Goal: Information Seeking & Learning: Check status

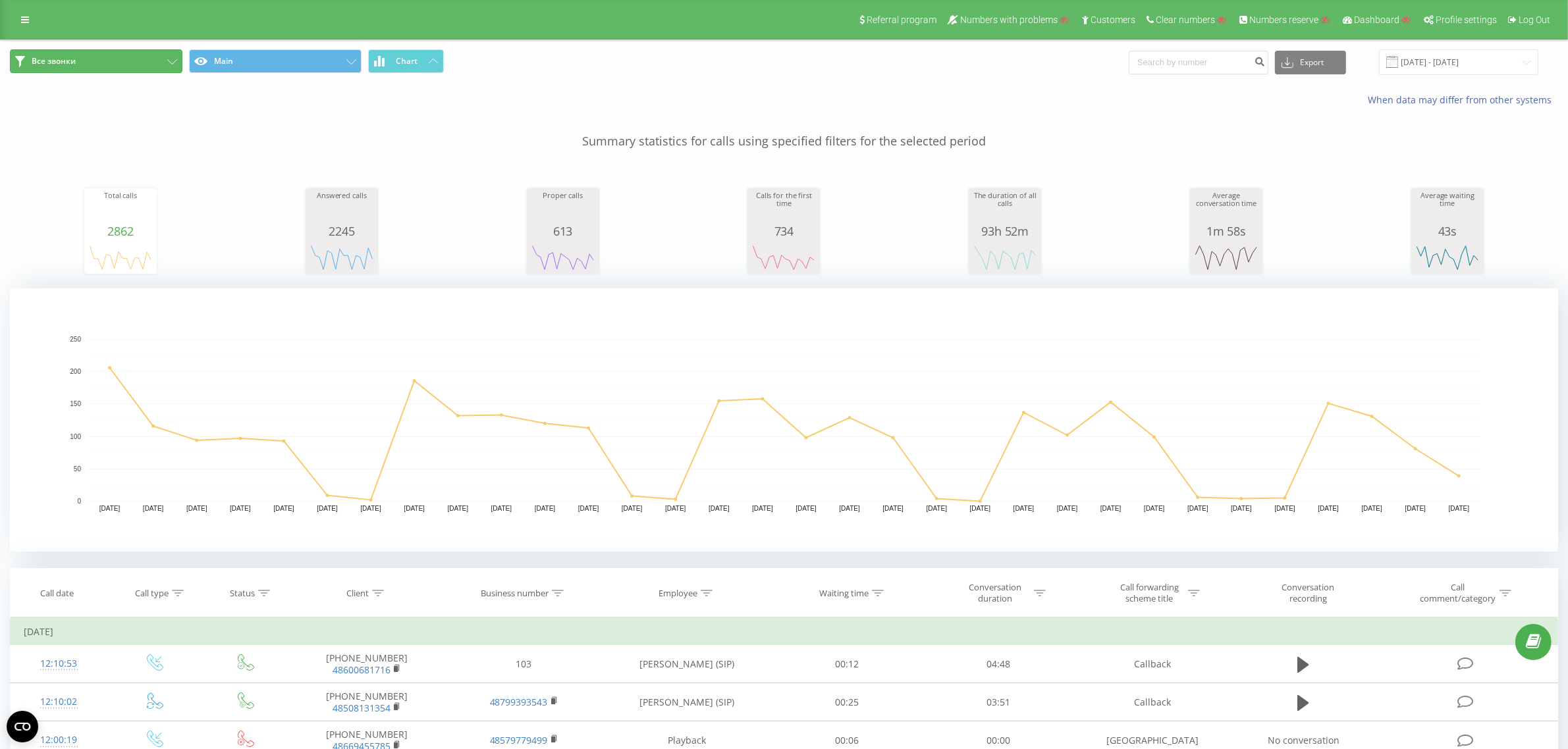
click at [110, 62] on button "Все звонки" at bounding box center [96, 61] width 173 height 23
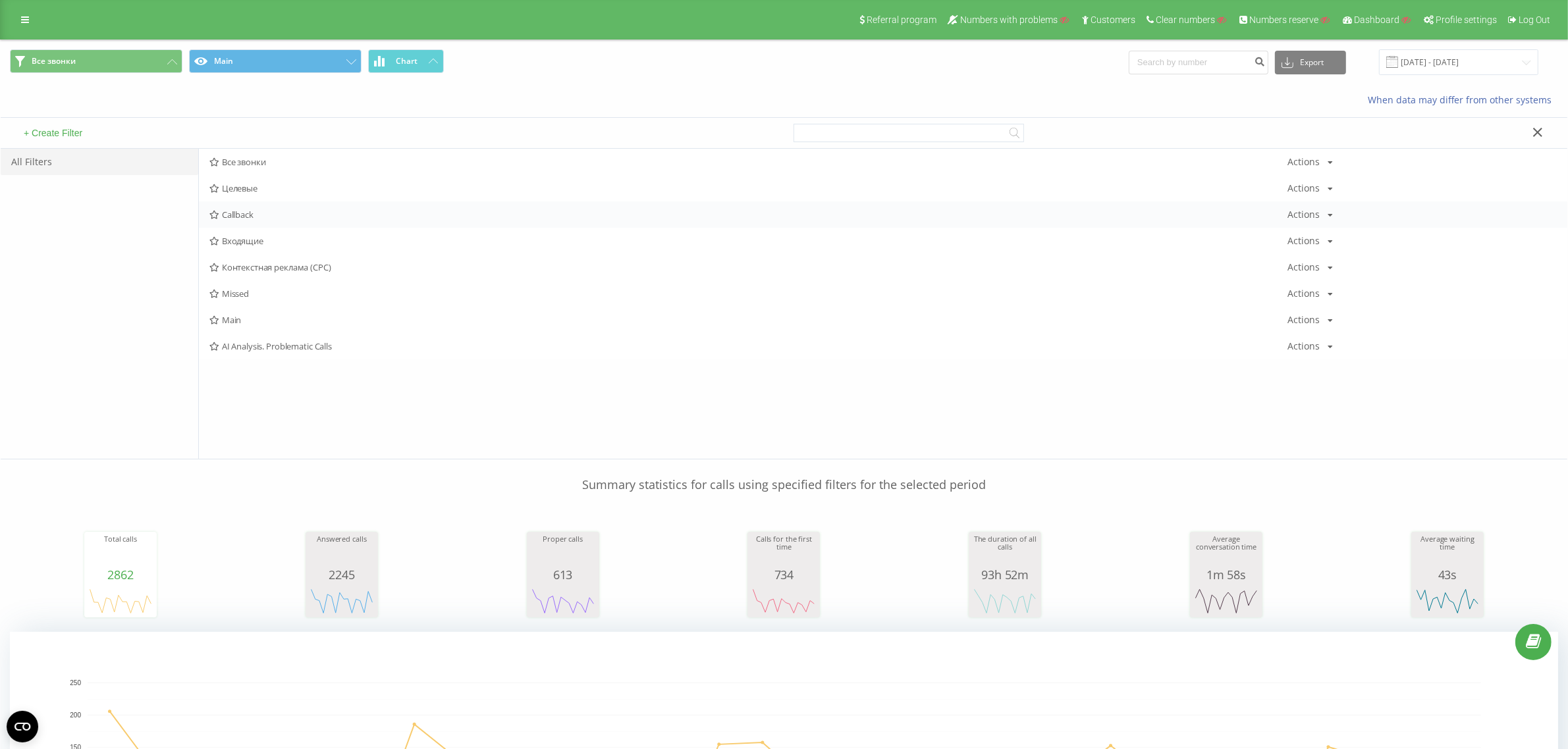
click at [254, 218] on span "Callback" at bounding box center [748, 214] width 1078 height 9
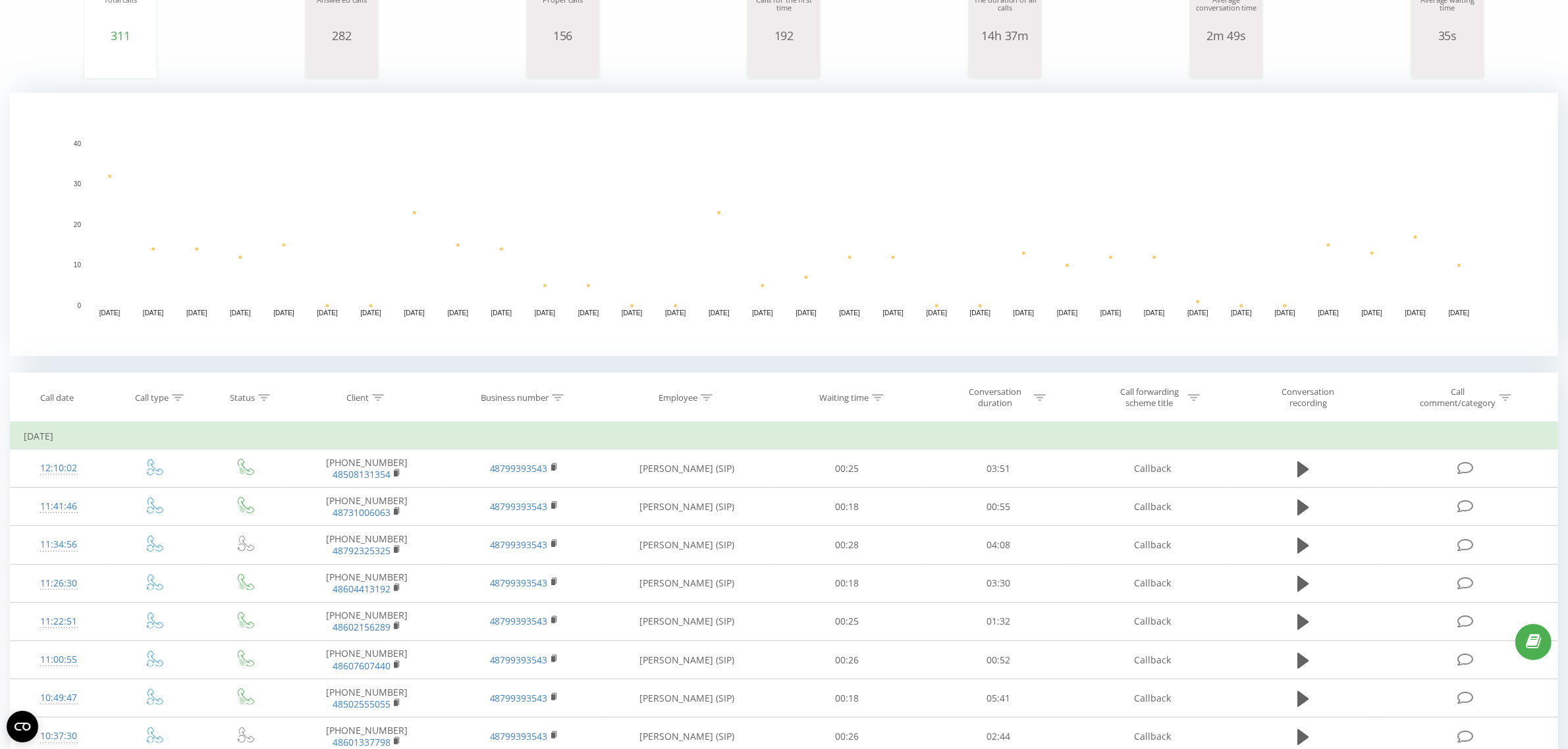
scroll to position [247, 0]
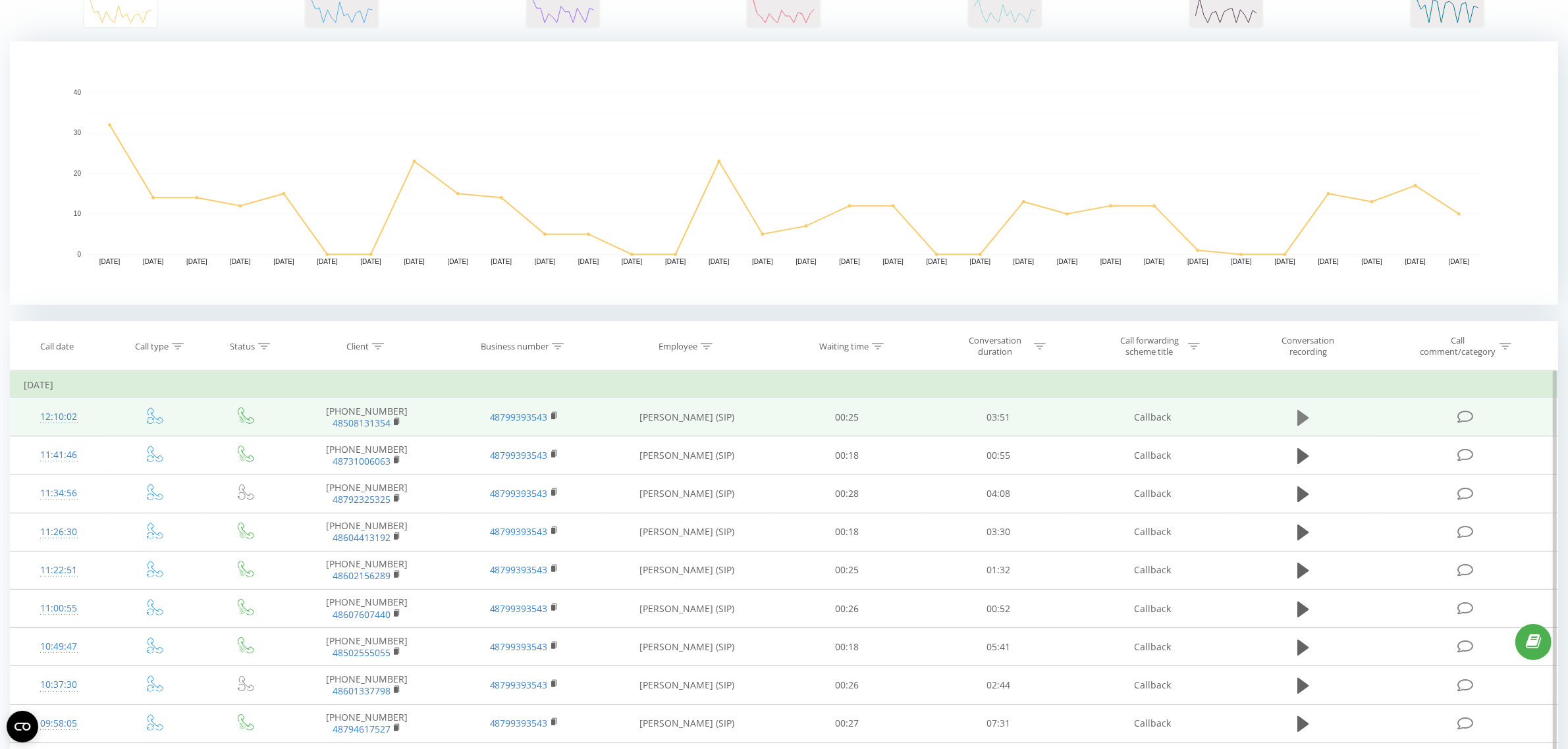
click at [1301, 419] on icon at bounding box center [1303, 417] width 12 height 16
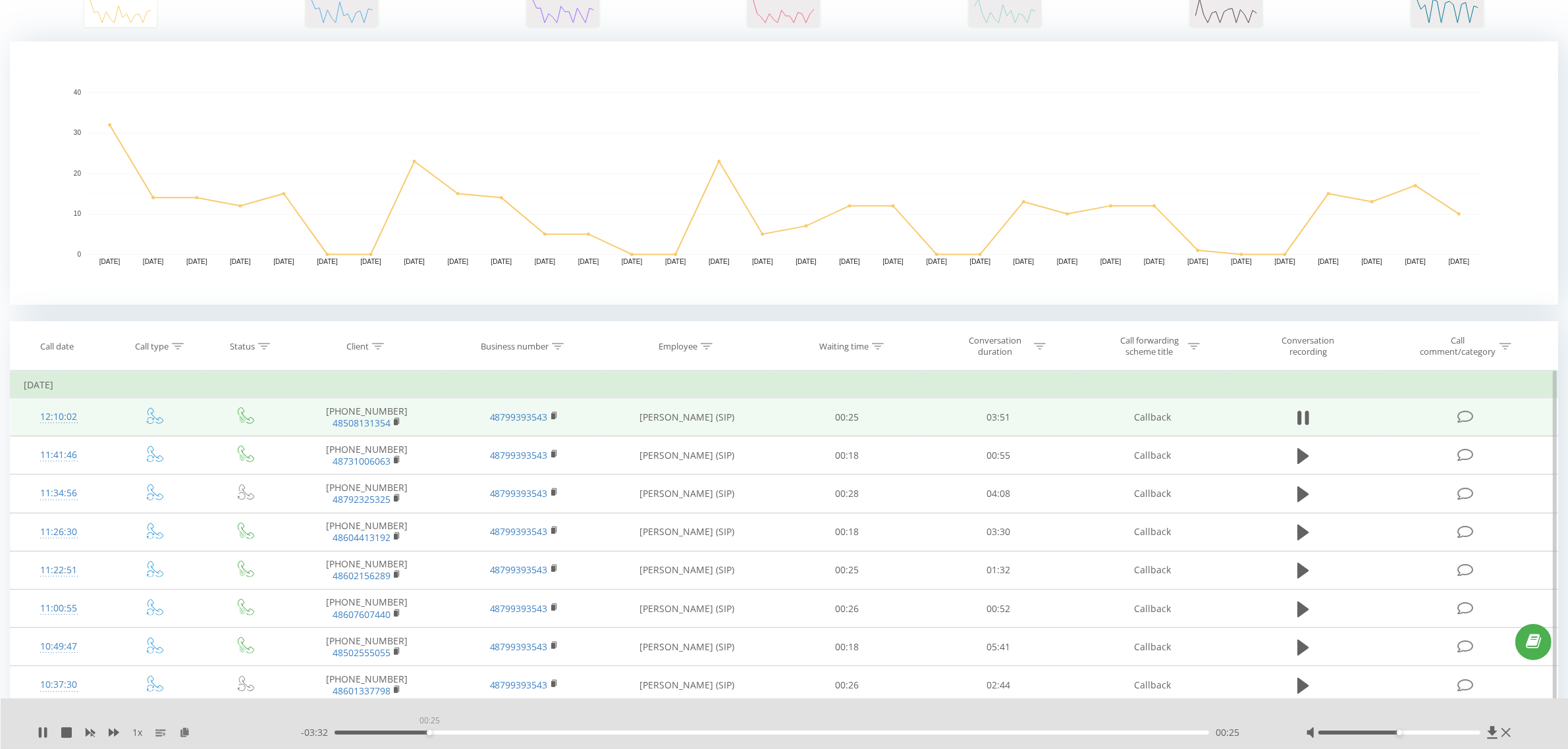
click at [429, 731] on div "00:25" at bounding box center [771, 732] width 875 height 4
click at [501, 733] on div "00:27" at bounding box center [771, 732] width 875 height 4
click at [752, 732] on div "00:46" at bounding box center [771, 732] width 875 height 4
click at [906, 732] on div "02:35" at bounding box center [771, 732] width 875 height 4
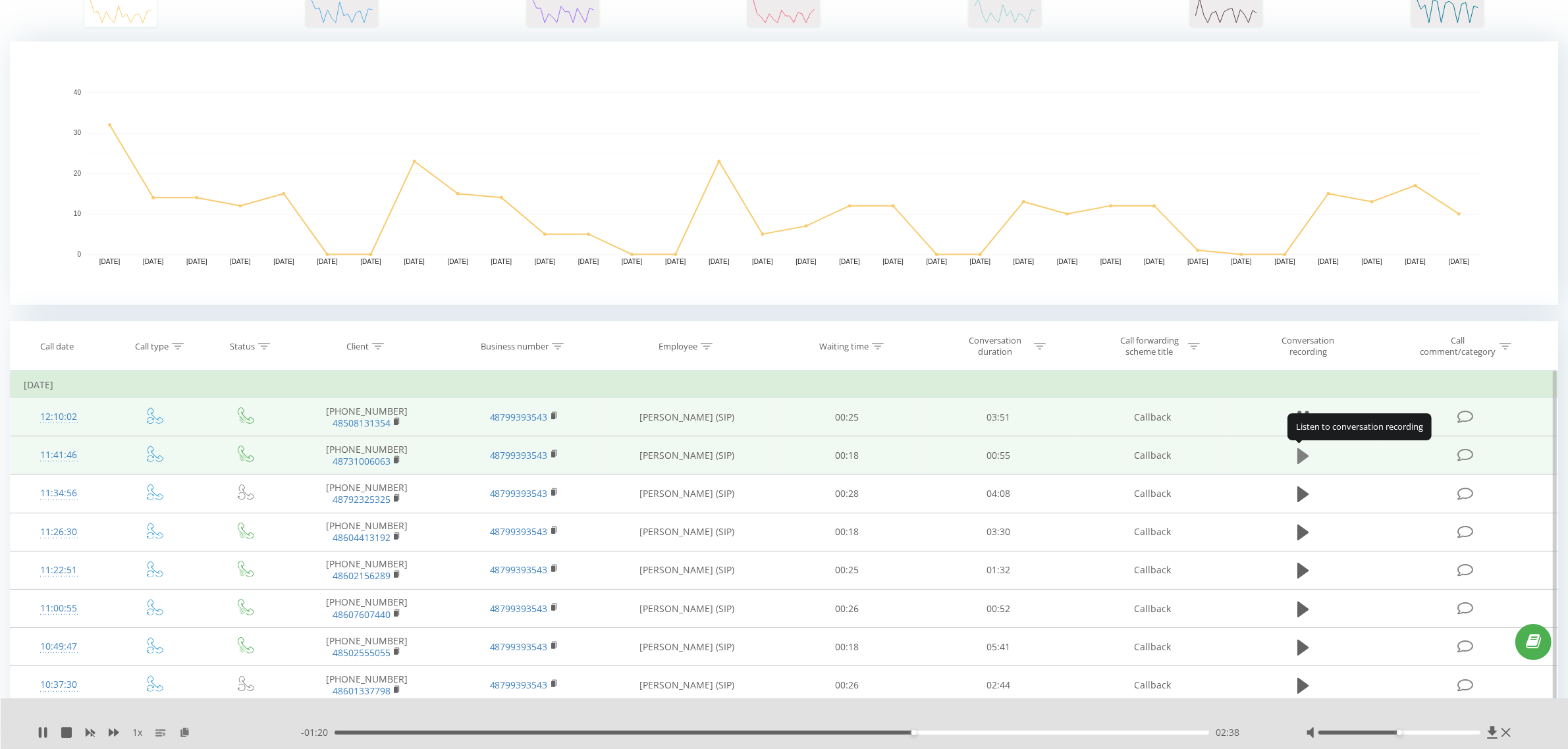
click at [1304, 455] on icon at bounding box center [1303, 456] width 12 height 16
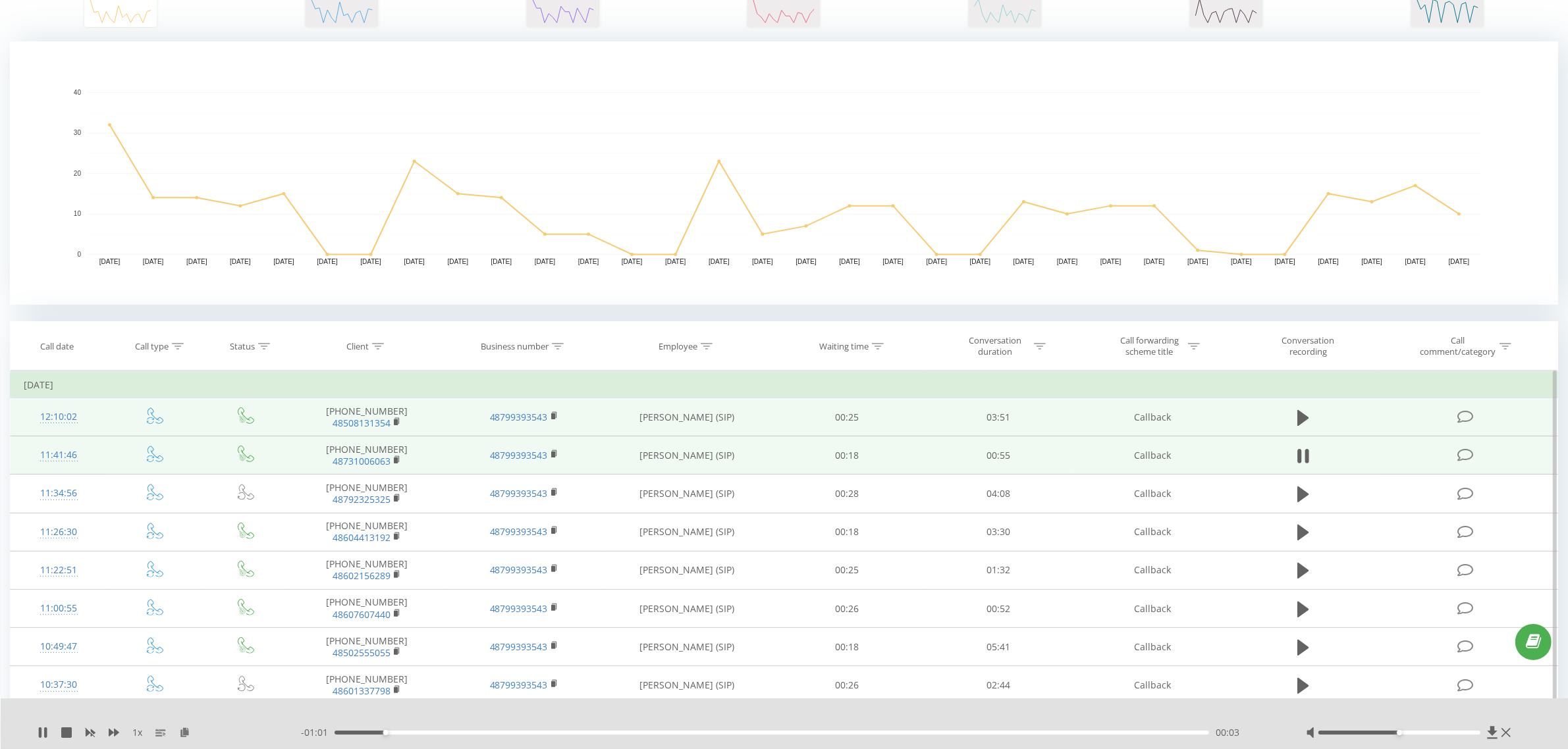
click at [567, 730] on div "00:03" at bounding box center [771, 732] width 875 height 4
click at [630, 730] on div "- 00:47 00:17 00:17" at bounding box center [787, 732] width 972 height 13
drag, startPoint x: 679, startPoint y: 732, endPoint x: 713, endPoint y: 732, distance: 34.0
click at [679, 732] on div "00:25" at bounding box center [771, 732] width 875 height 4
click at [1304, 458] on icon at bounding box center [1303, 456] width 12 height 19
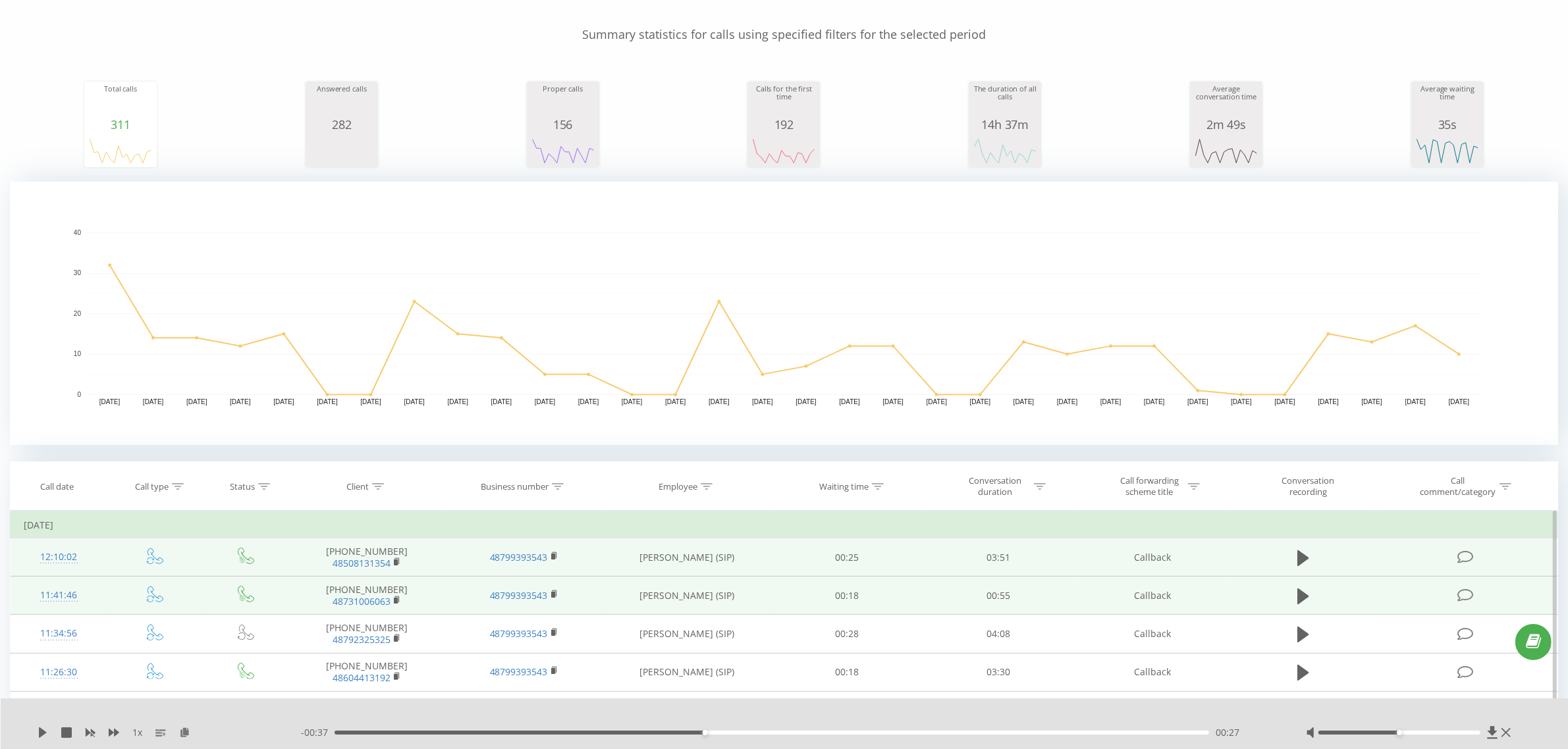
scroll to position [0, 0]
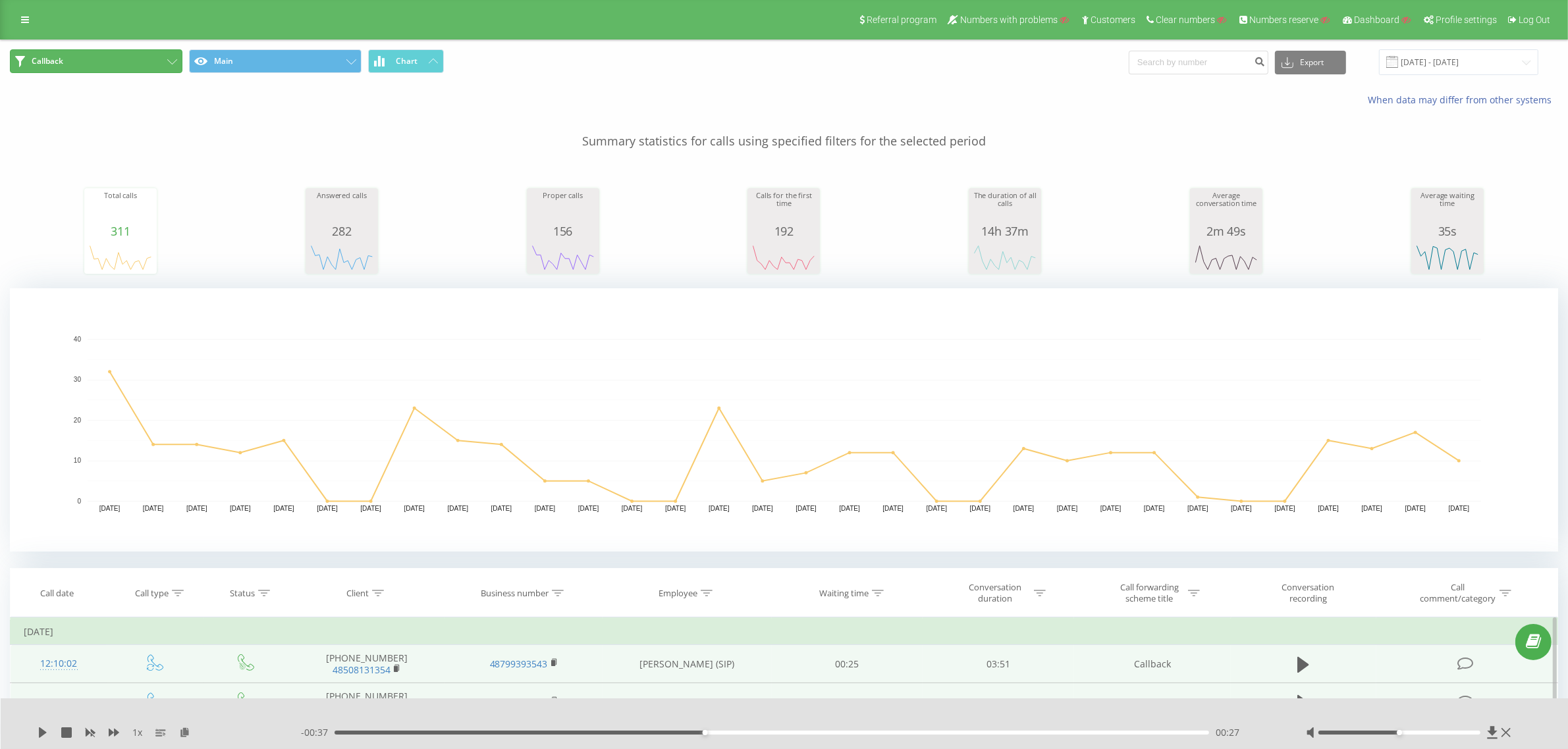
click at [148, 63] on button "Callback" at bounding box center [96, 61] width 173 height 23
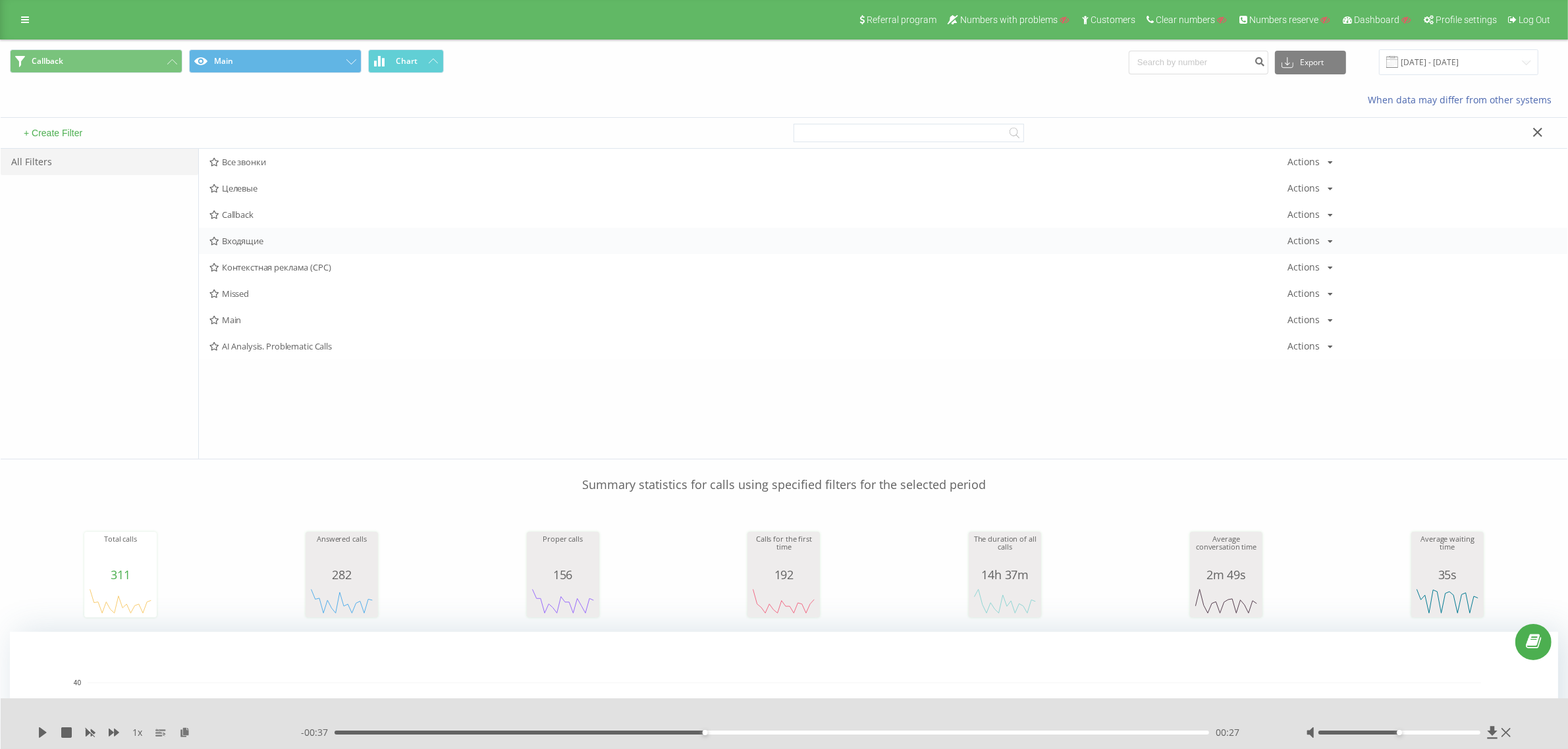
click at [255, 239] on span "Входящие" at bounding box center [748, 241] width 1078 height 9
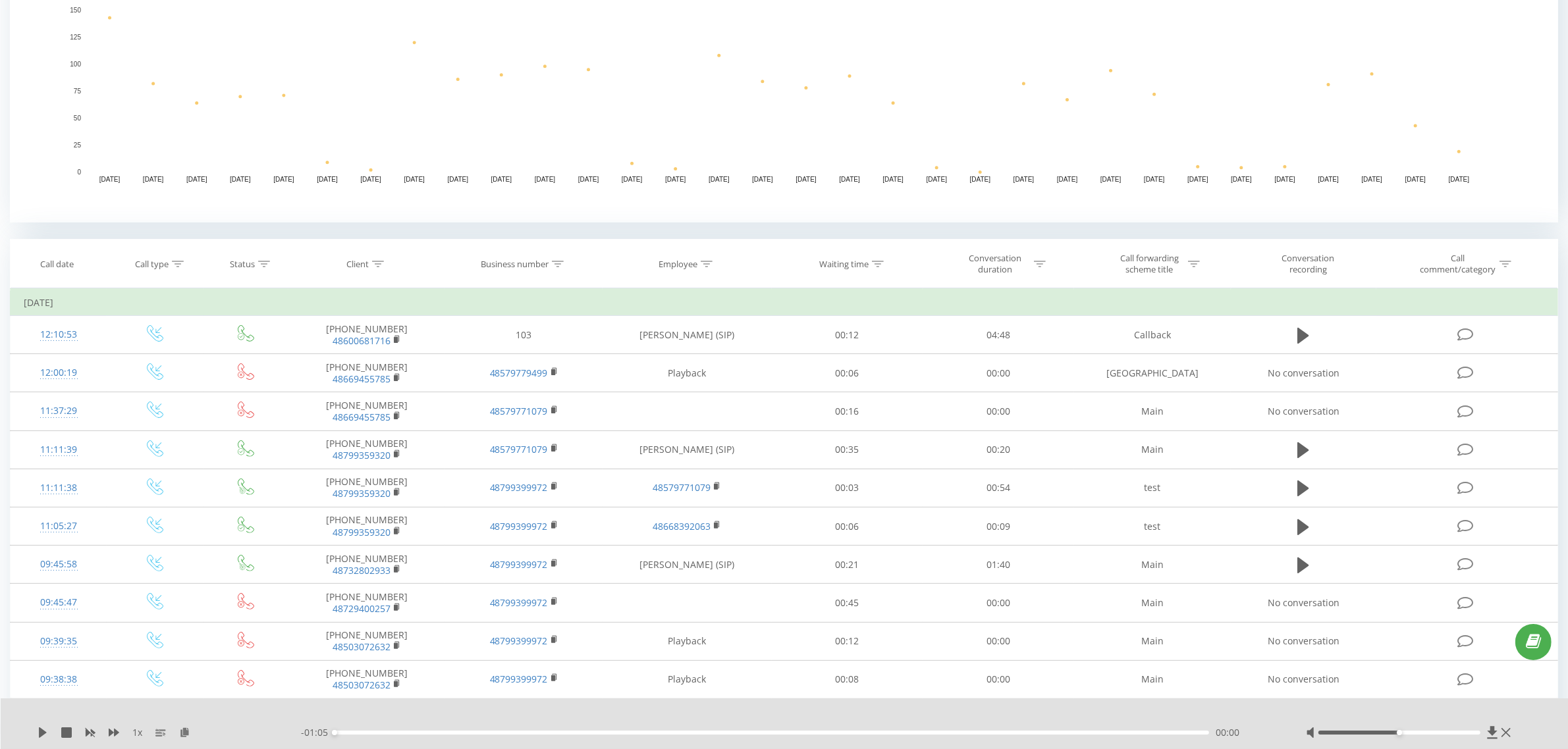
scroll to position [411, 0]
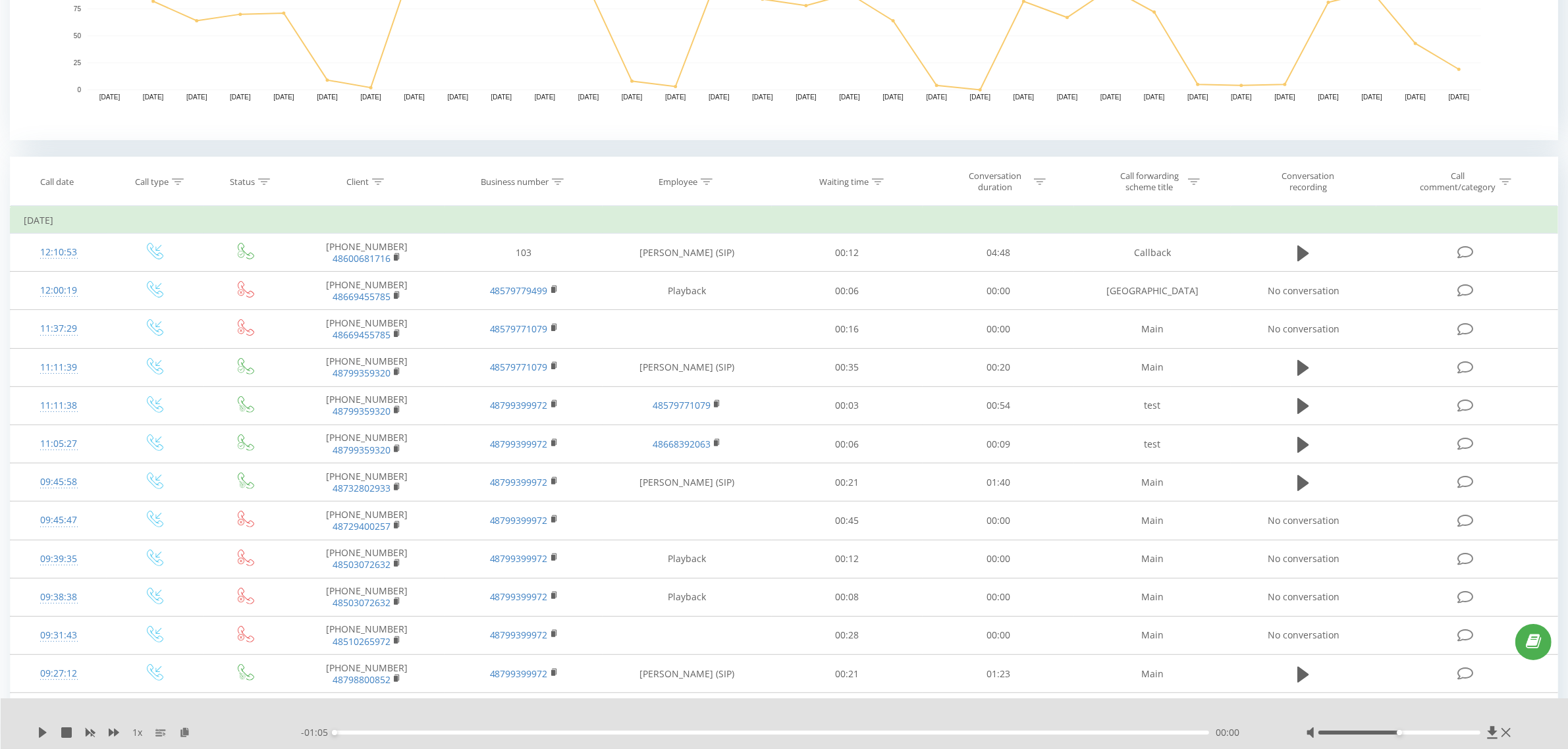
click at [560, 183] on icon at bounding box center [557, 182] width 12 height 6
click at [523, 268] on input "text" at bounding box center [524, 277] width 116 height 23
paste input "48799399972"
click at [550, 303] on span "OK" at bounding box center [551, 301] width 37 height 20
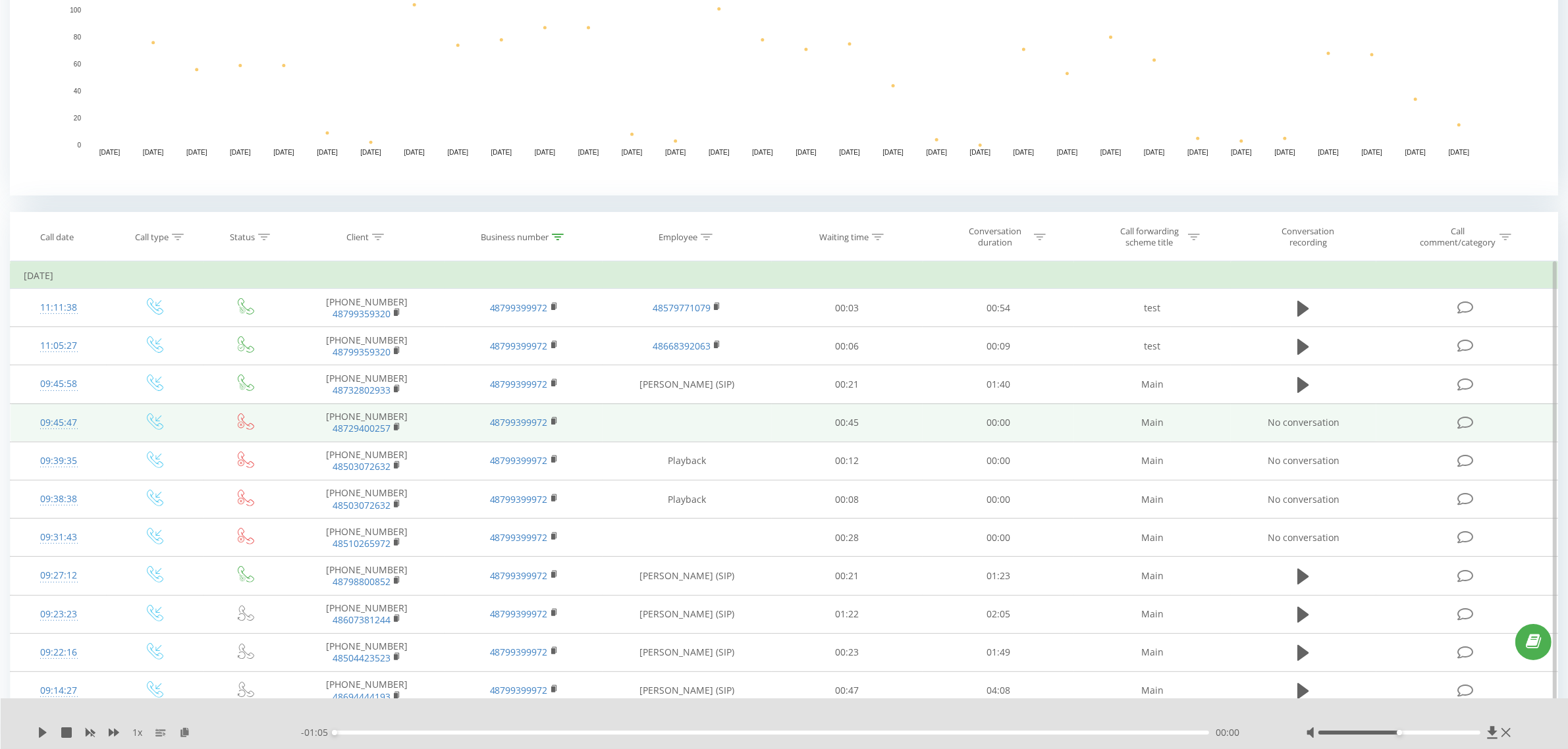
scroll to position [350, 0]
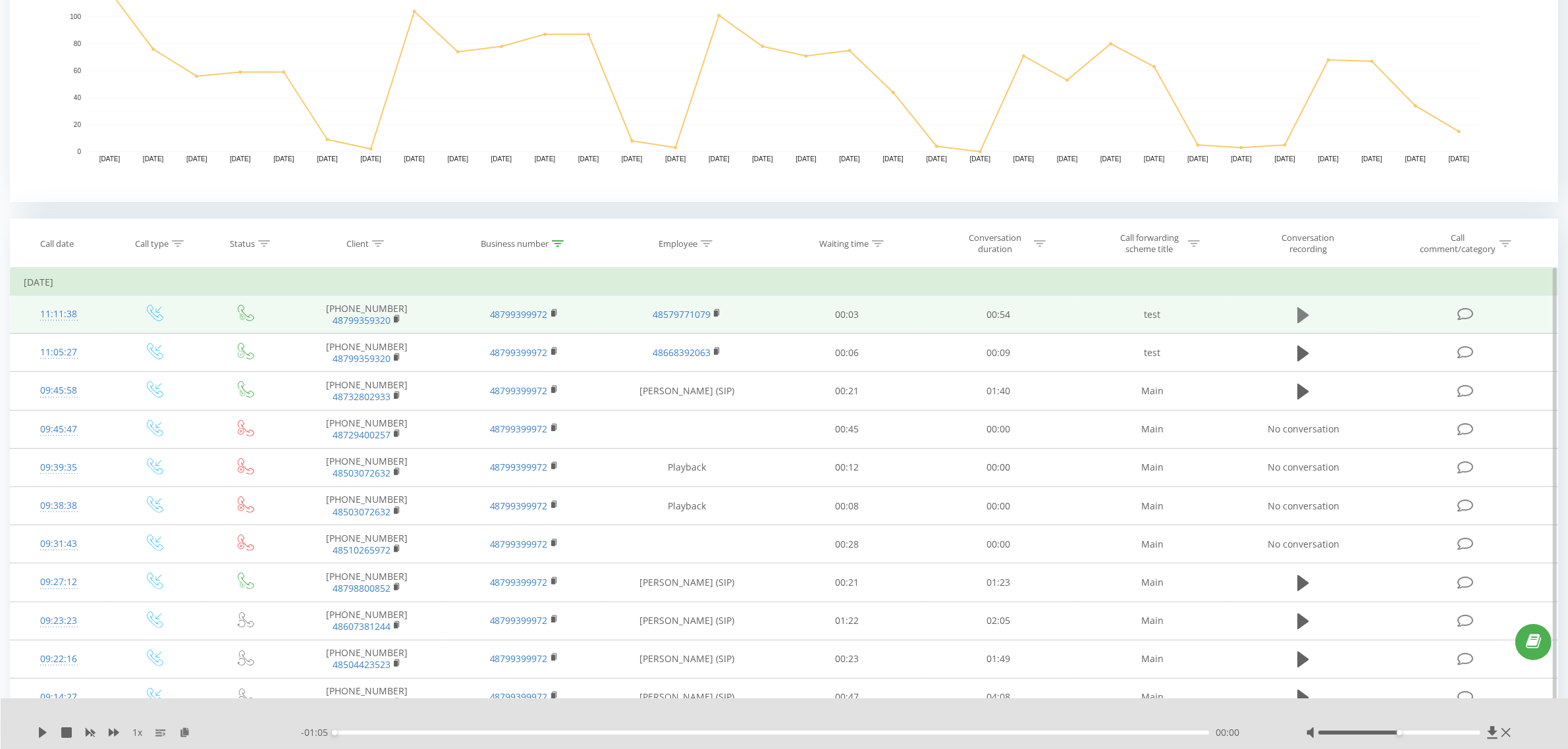
click at [1303, 310] on icon at bounding box center [1303, 315] width 12 height 16
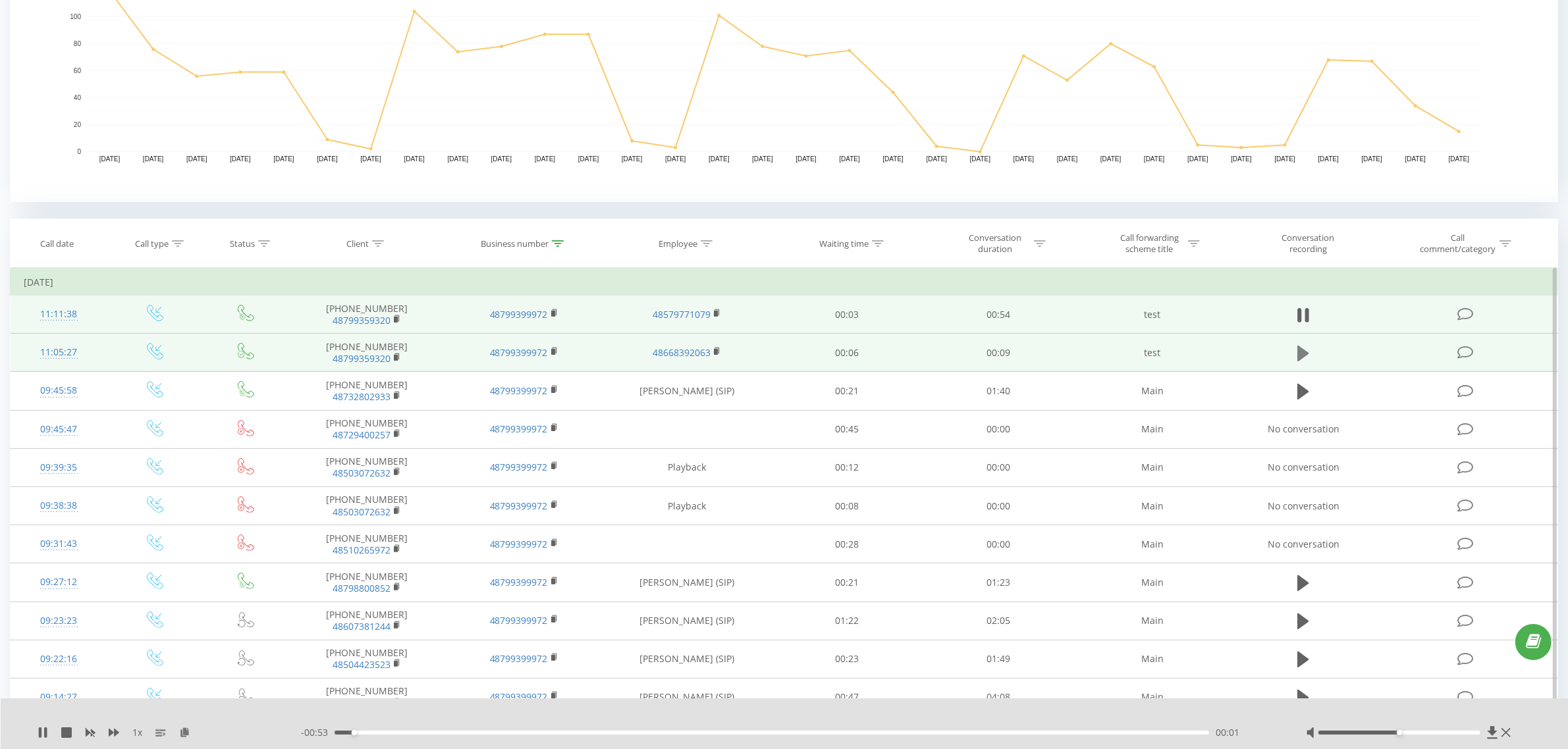
click at [1301, 352] on icon at bounding box center [1303, 354] width 12 height 16
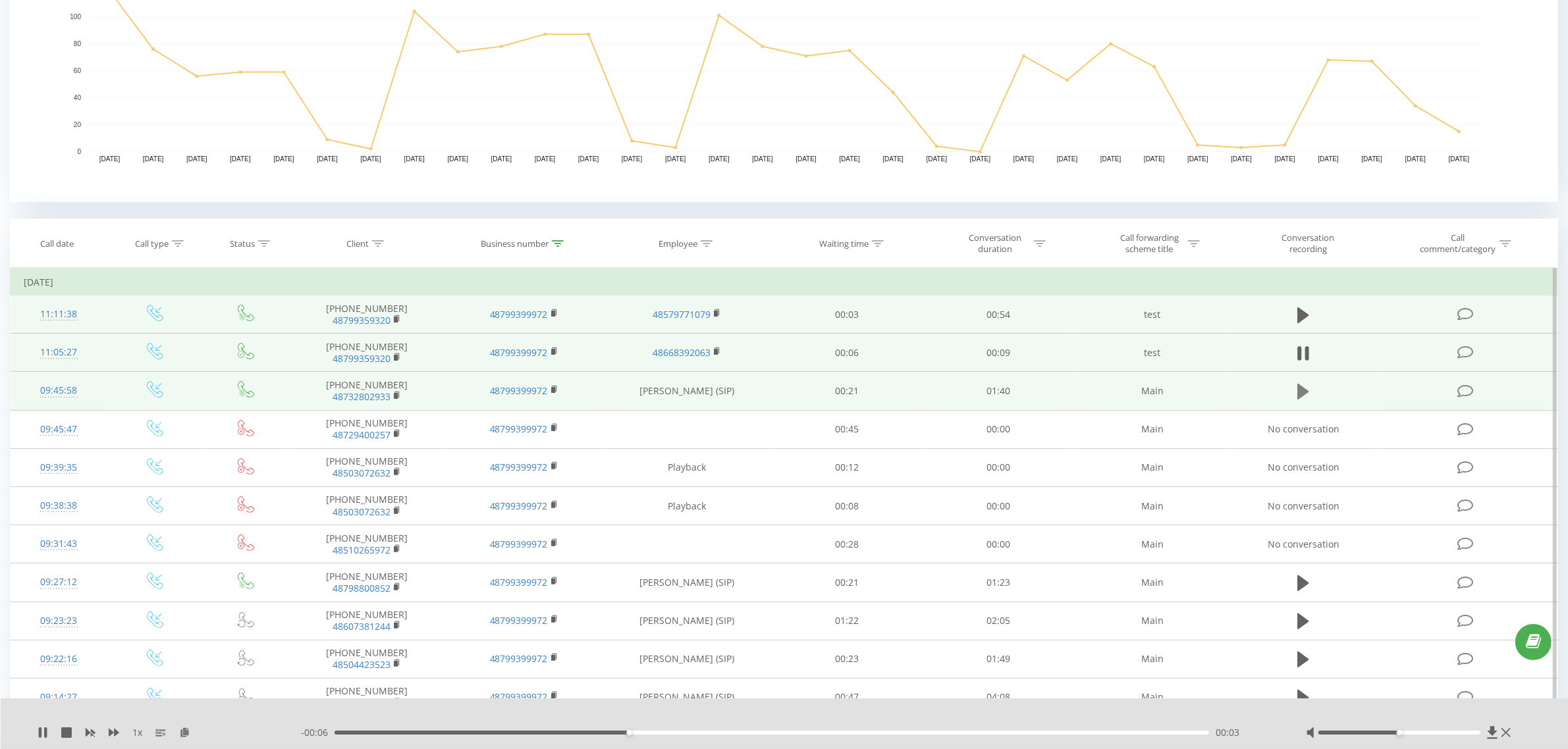
click at [1301, 389] on icon at bounding box center [1303, 392] width 12 height 16
click at [1302, 389] on icon at bounding box center [1300, 392] width 4 height 15
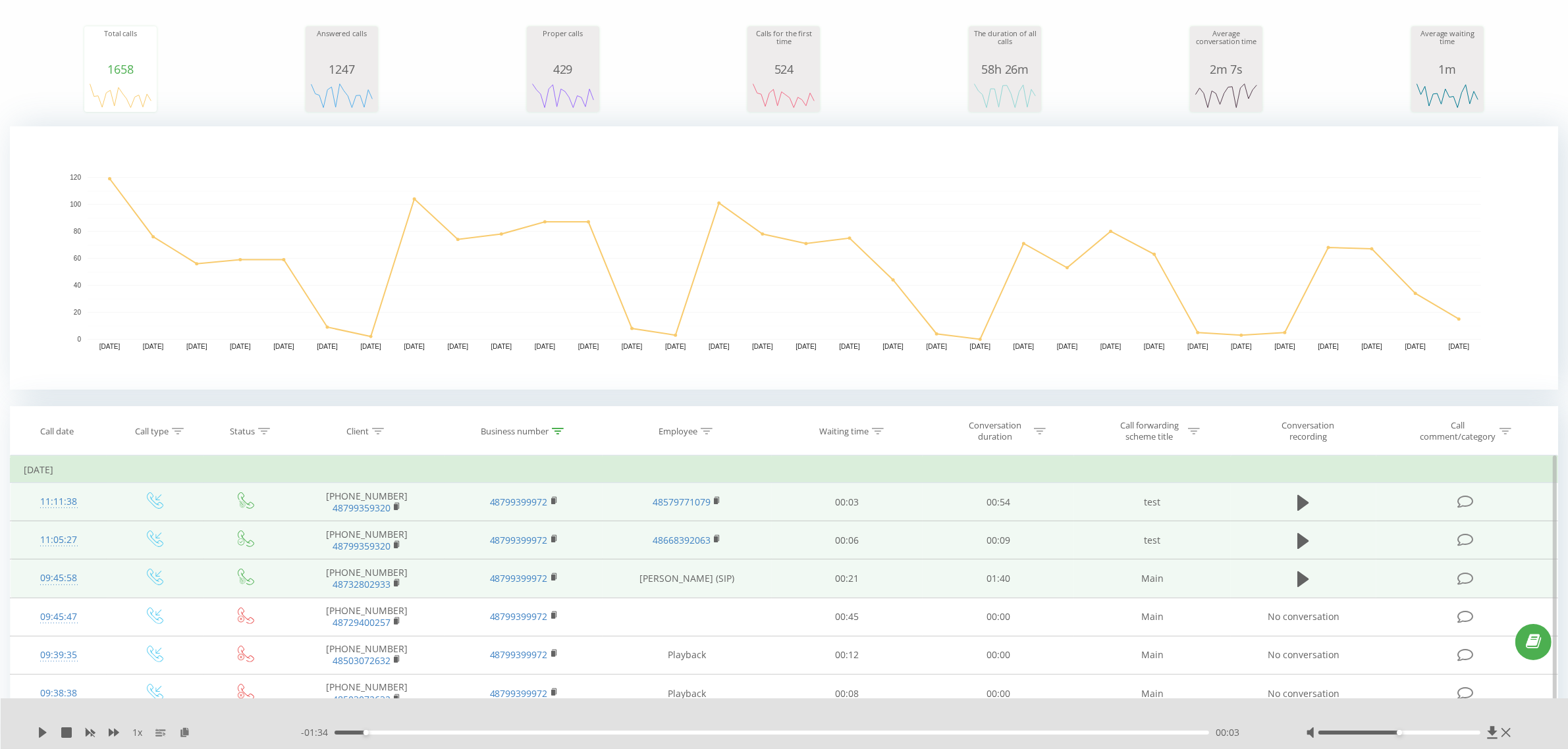
scroll to position [185, 0]
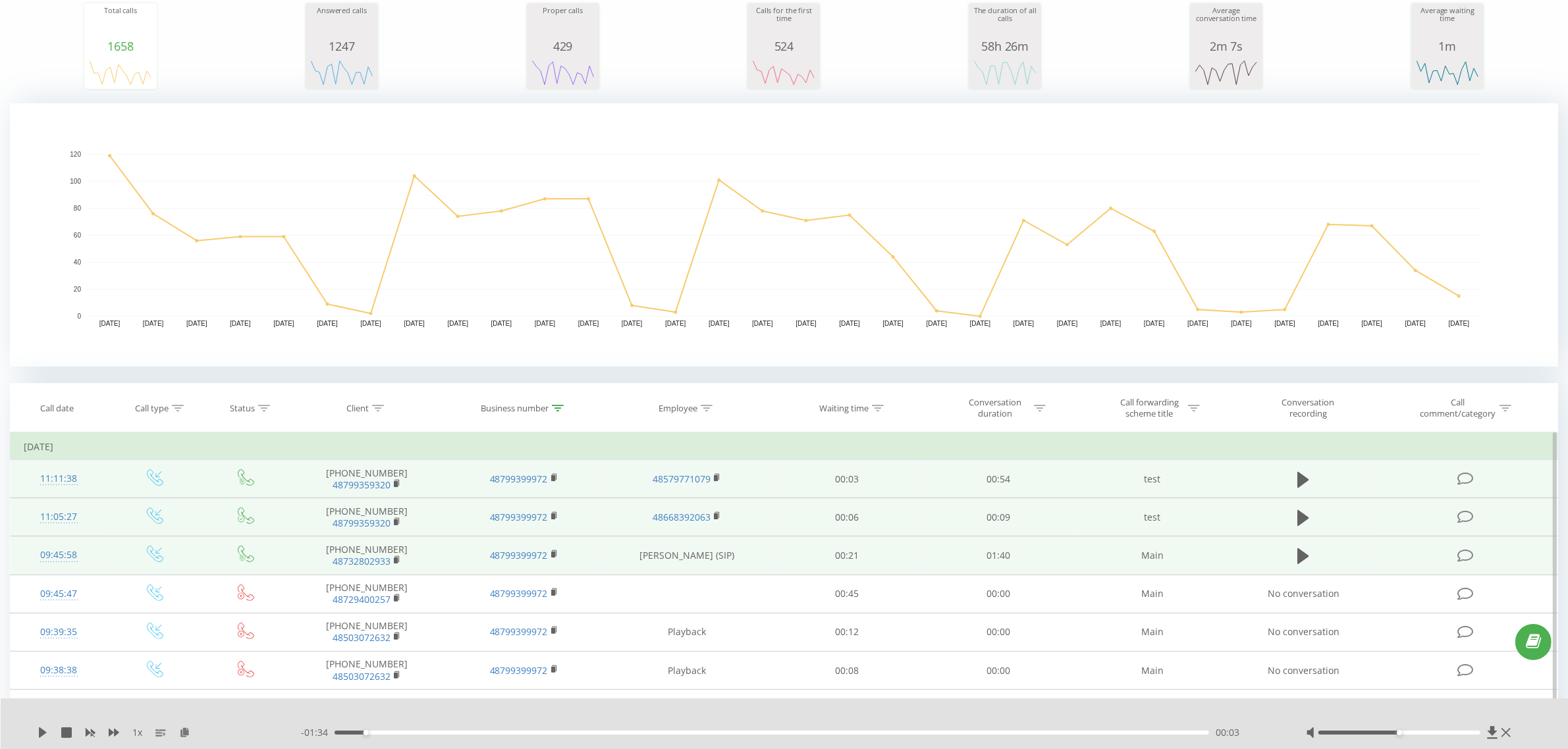
click at [561, 406] on icon at bounding box center [557, 408] width 12 height 6
drag, startPoint x: 541, startPoint y: 502, endPoint x: 443, endPoint y: 498, distance: 98.1
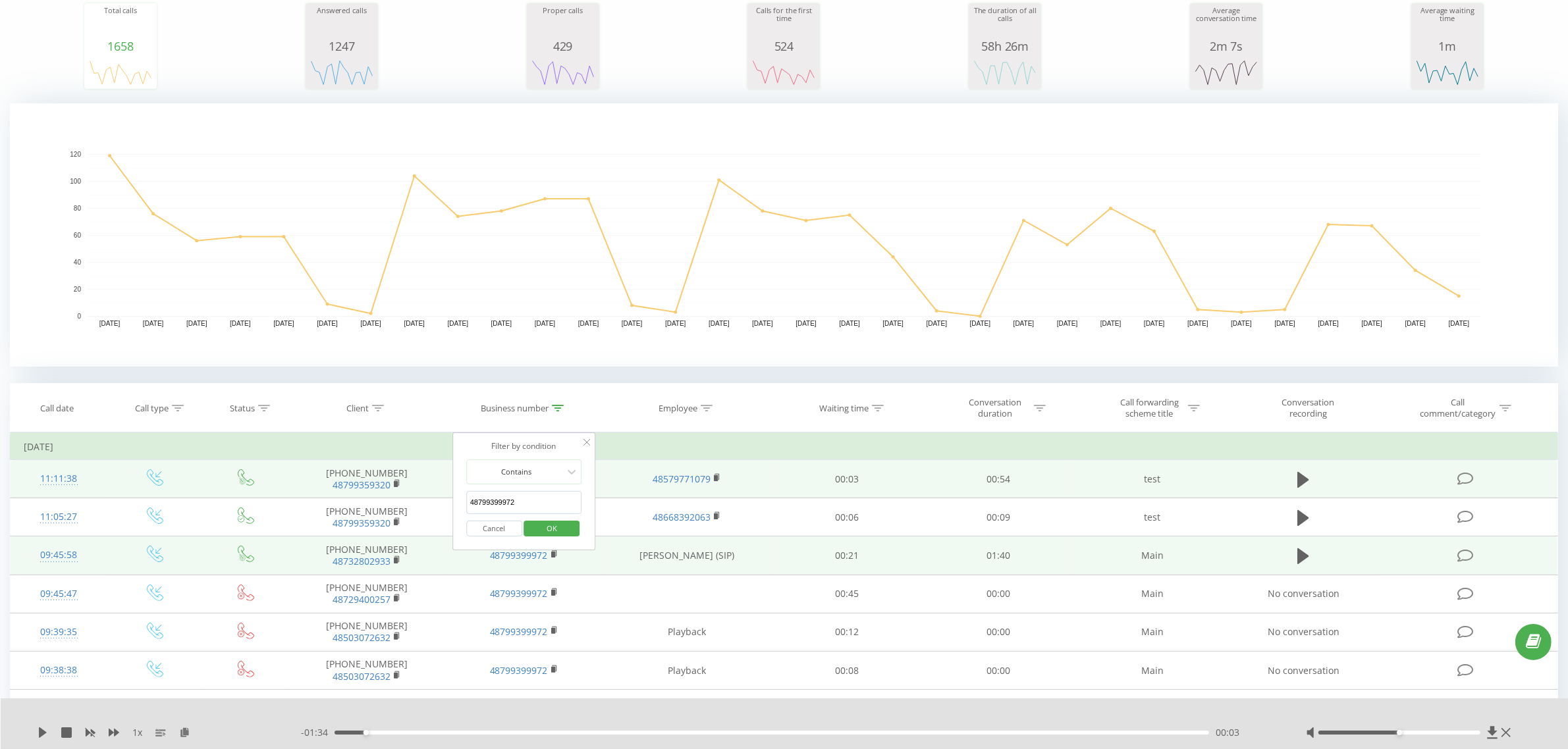
paste input "3543"
type input "48799393543"
click at [551, 524] on span "OK" at bounding box center [551, 528] width 37 height 20
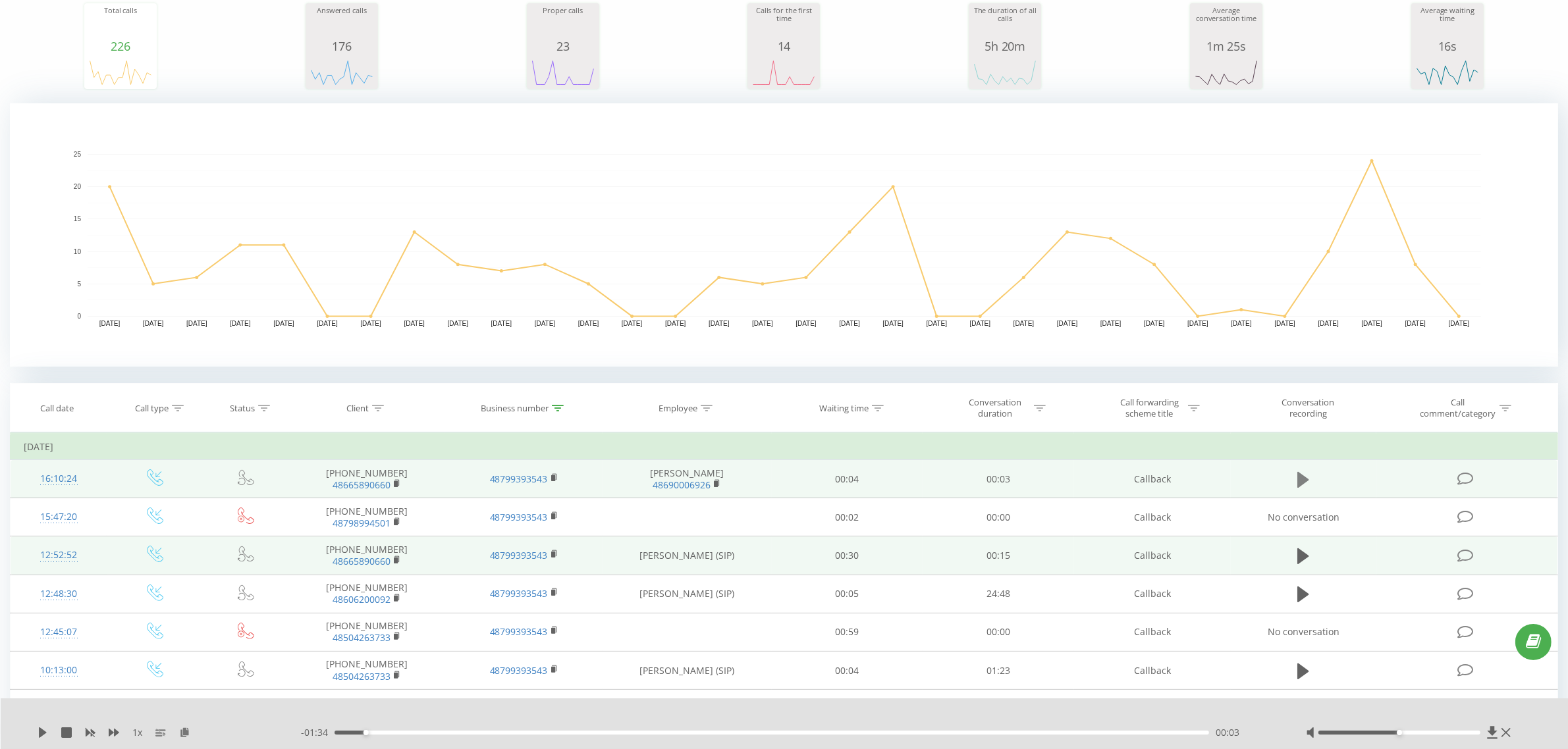
click at [1304, 472] on icon at bounding box center [1303, 480] width 12 height 19
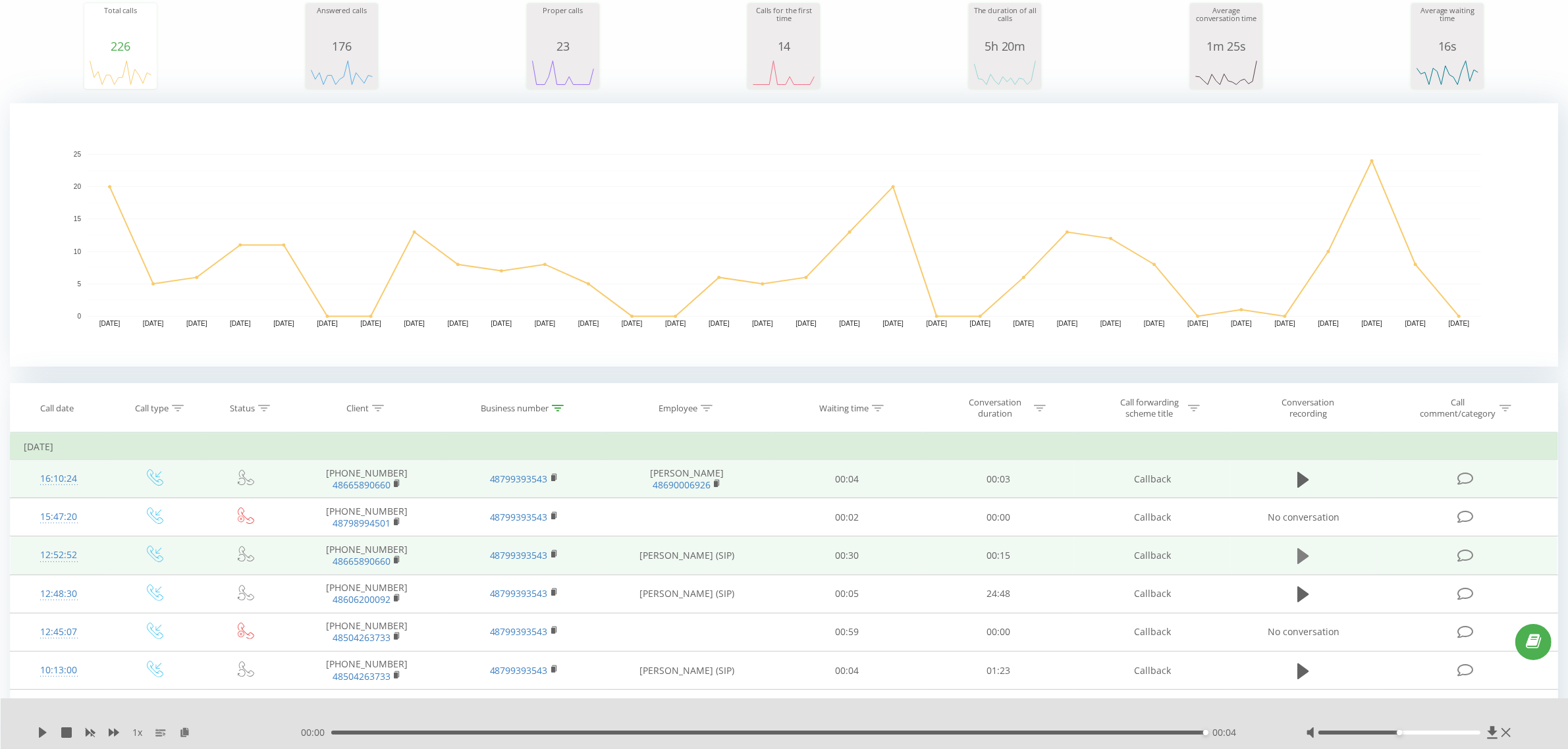
click at [1302, 554] on icon at bounding box center [1303, 556] width 12 height 16
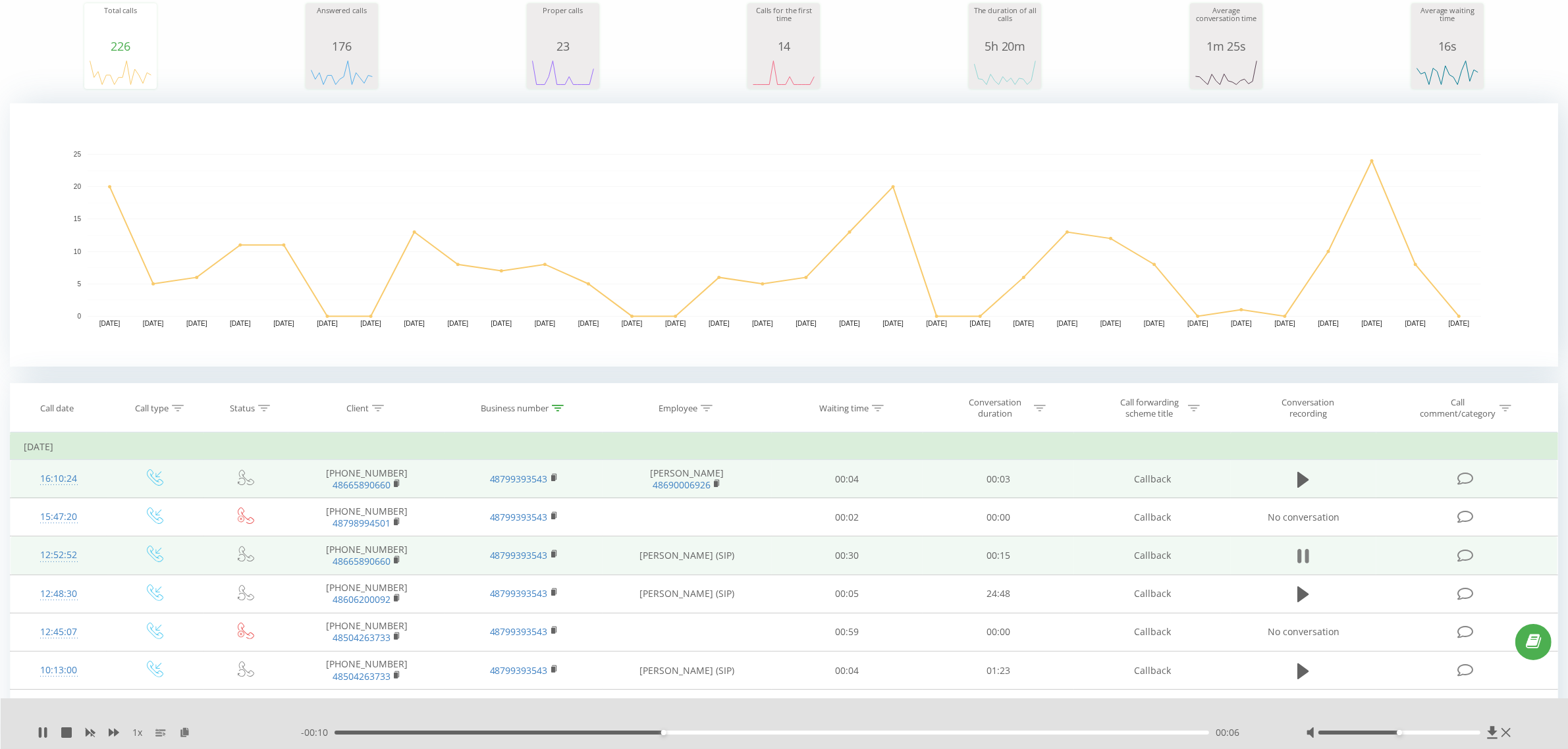
click at [1308, 557] on icon at bounding box center [1307, 556] width 4 height 15
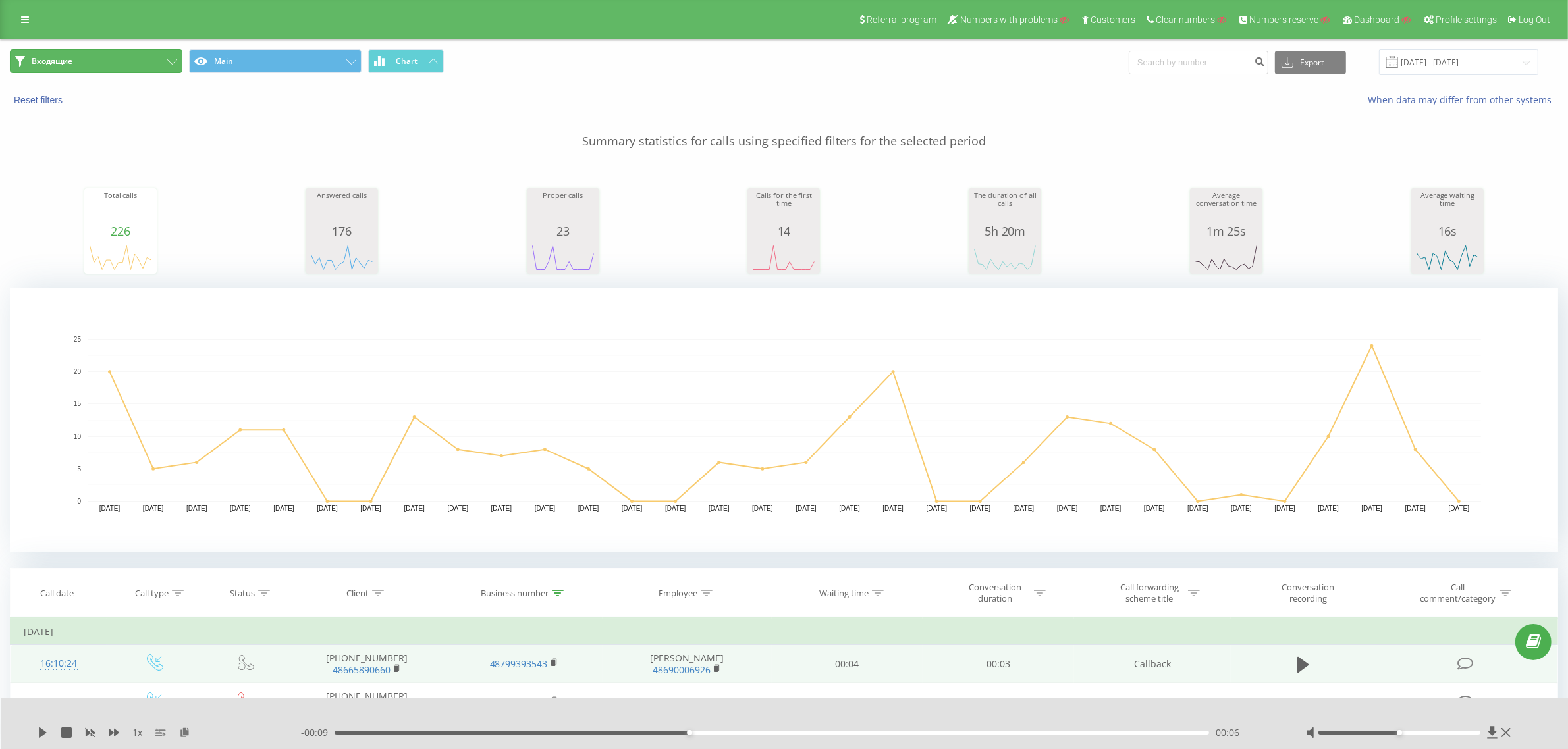
click at [120, 58] on button "Входящие" at bounding box center [96, 61] width 173 height 23
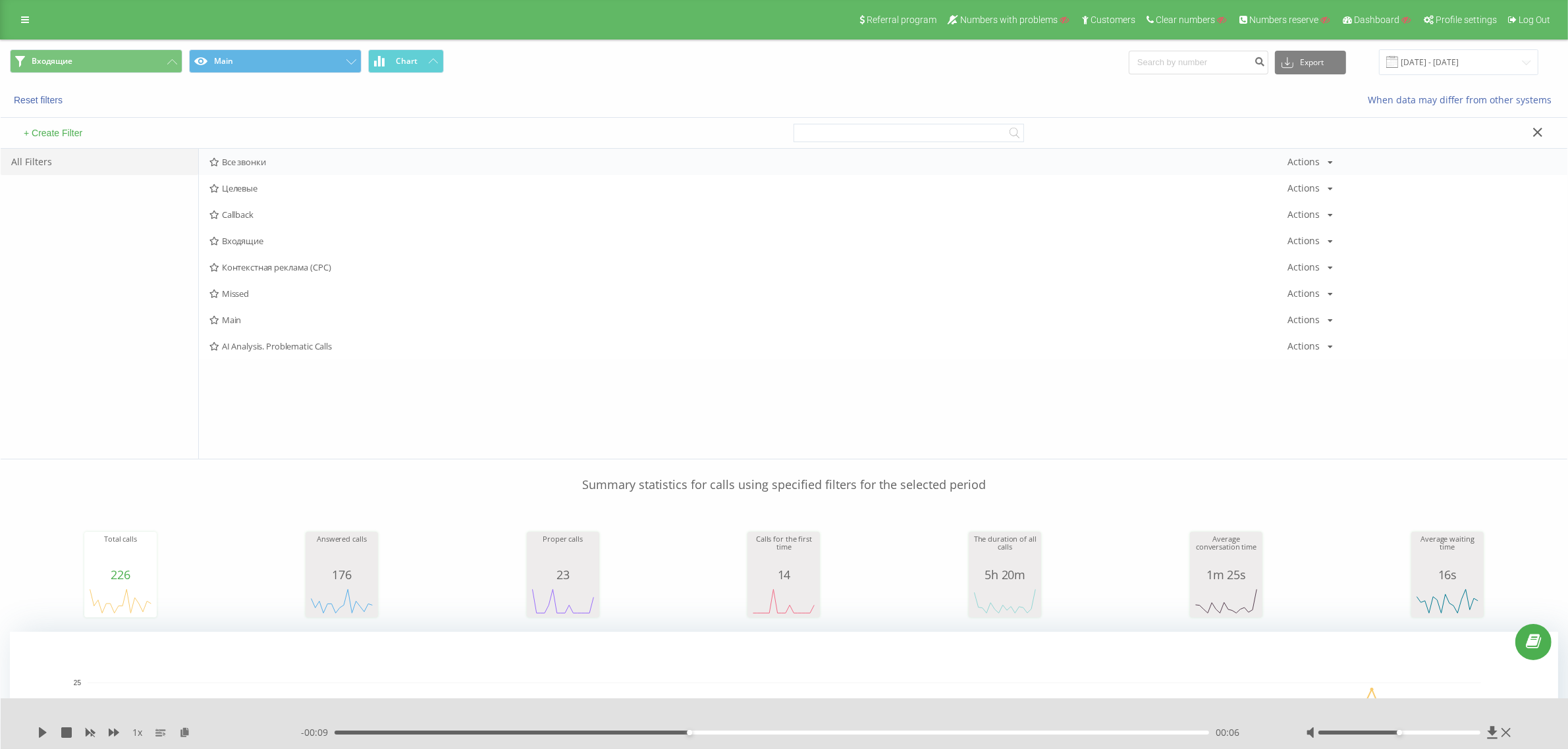
click at [251, 160] on span "Все звонки" at bounding box center [748, 162] width 1078 height 9
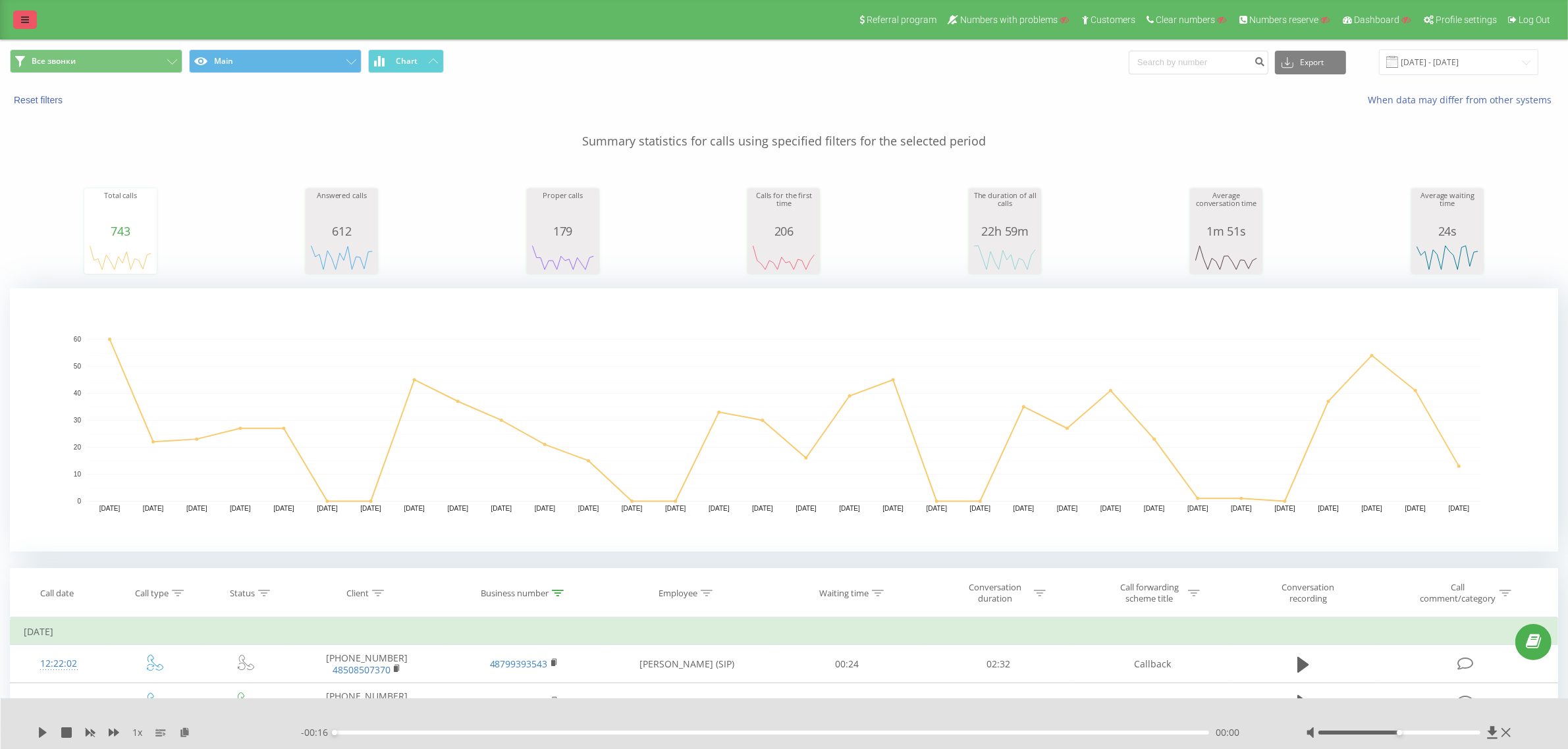
click at [26, 17] on icon at bounding box center [25, 19] width 8 height 9
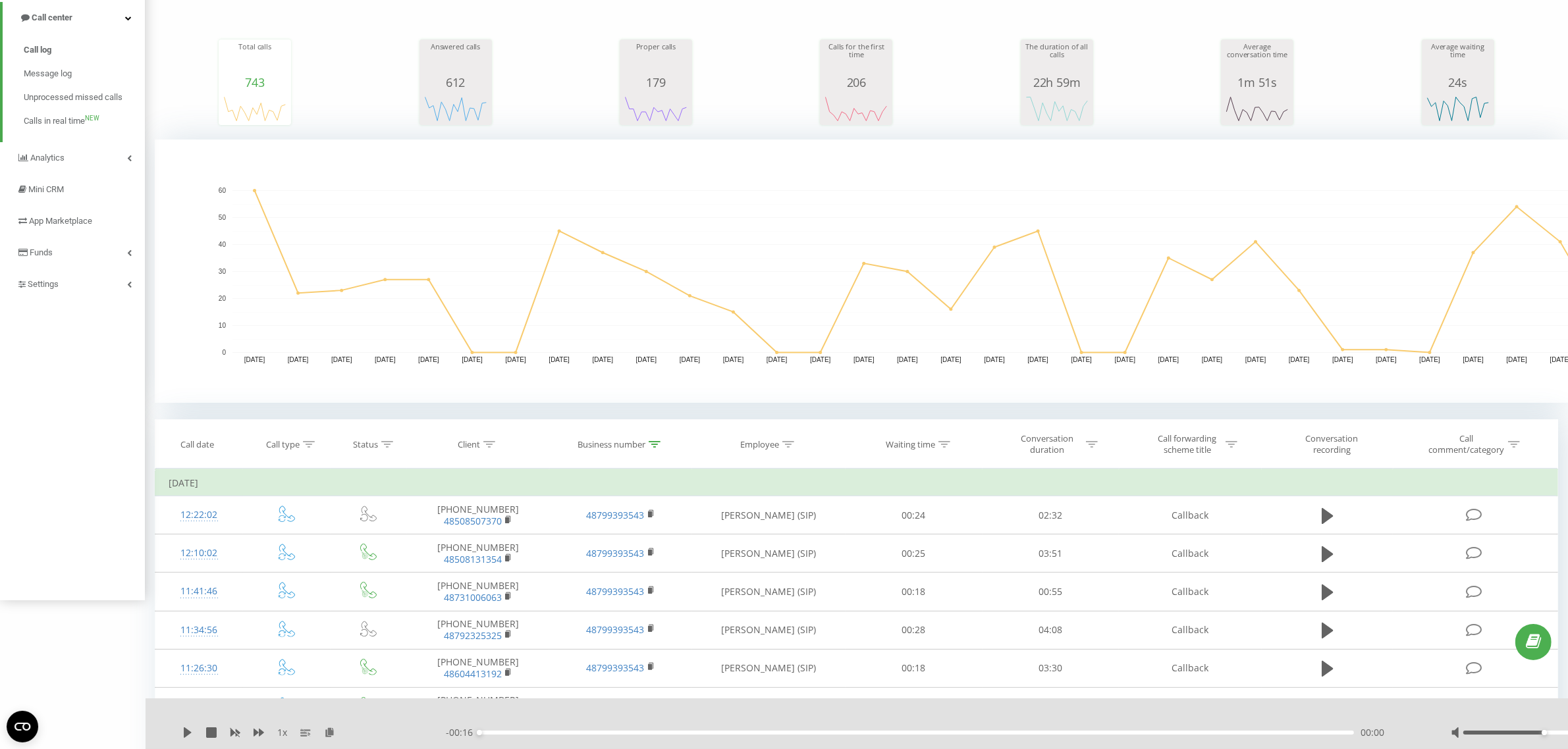
scroll to position [165, 0]
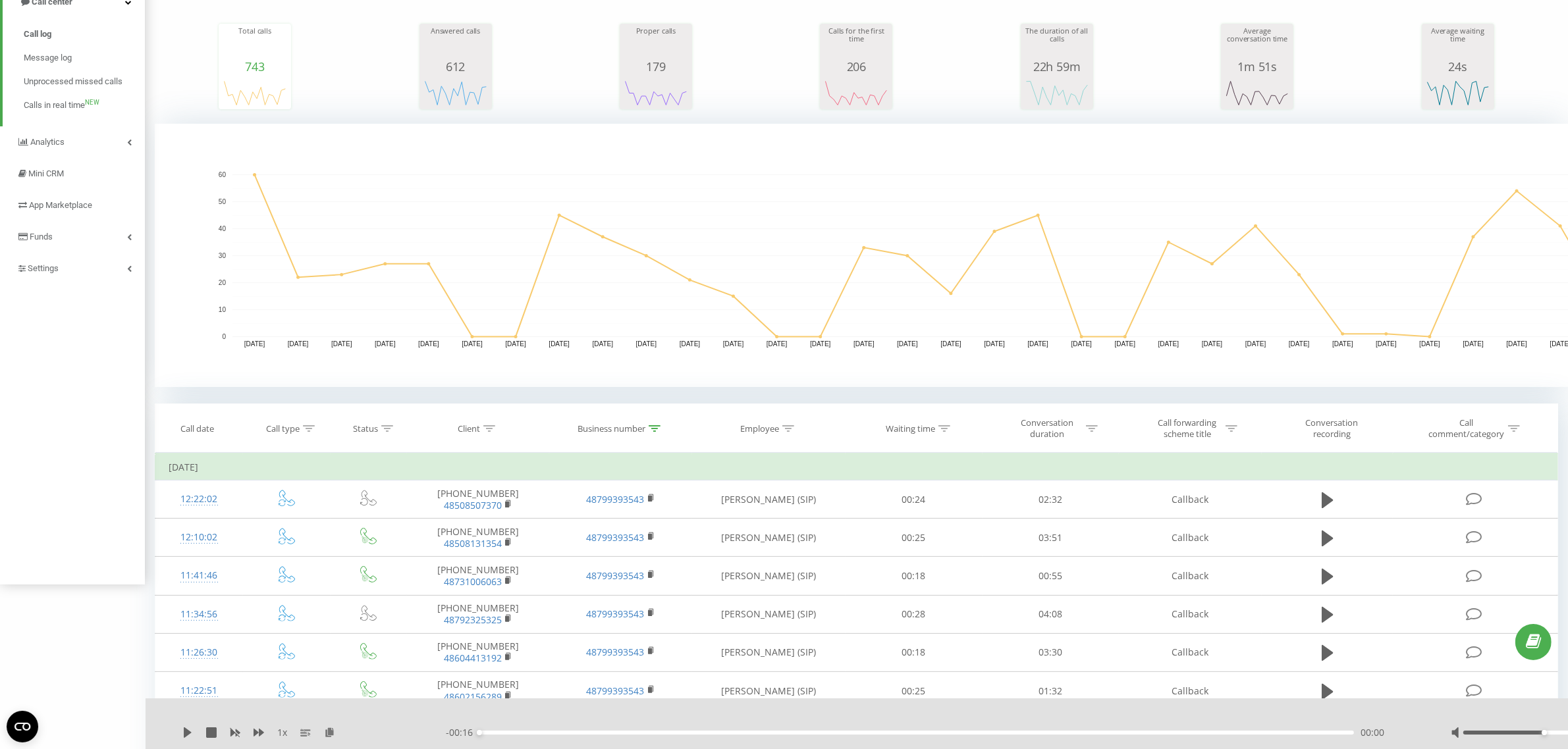
click at [310, 428] on icon at bounding box center [309, 428] width 12 height 6
click at [304, 493] on div at bounding box center [279, 492] width 93 height 12
click at [299, 515] on div "Equal" at bounding box center [286, 517] width 114 height 21
click at [295, 523] on div "Enter value" at bounding box center [279, 524] width 93 height 11
click at [292, 571] on div "Outbound" at bounding box center [286, 570] width 114 height 21
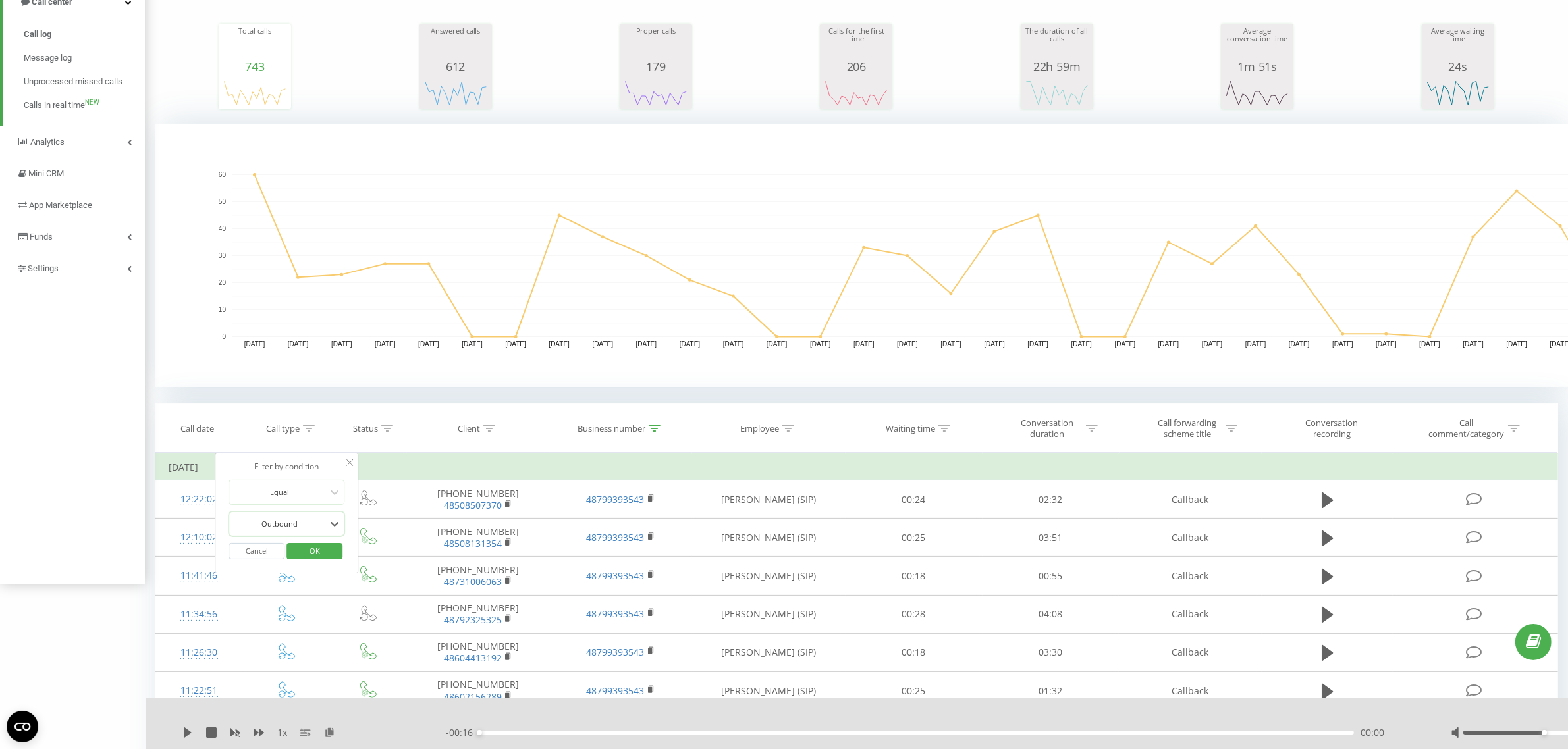
click at [311, 558] on span "OK" at bounding box center [314, 550] width 37 height 20
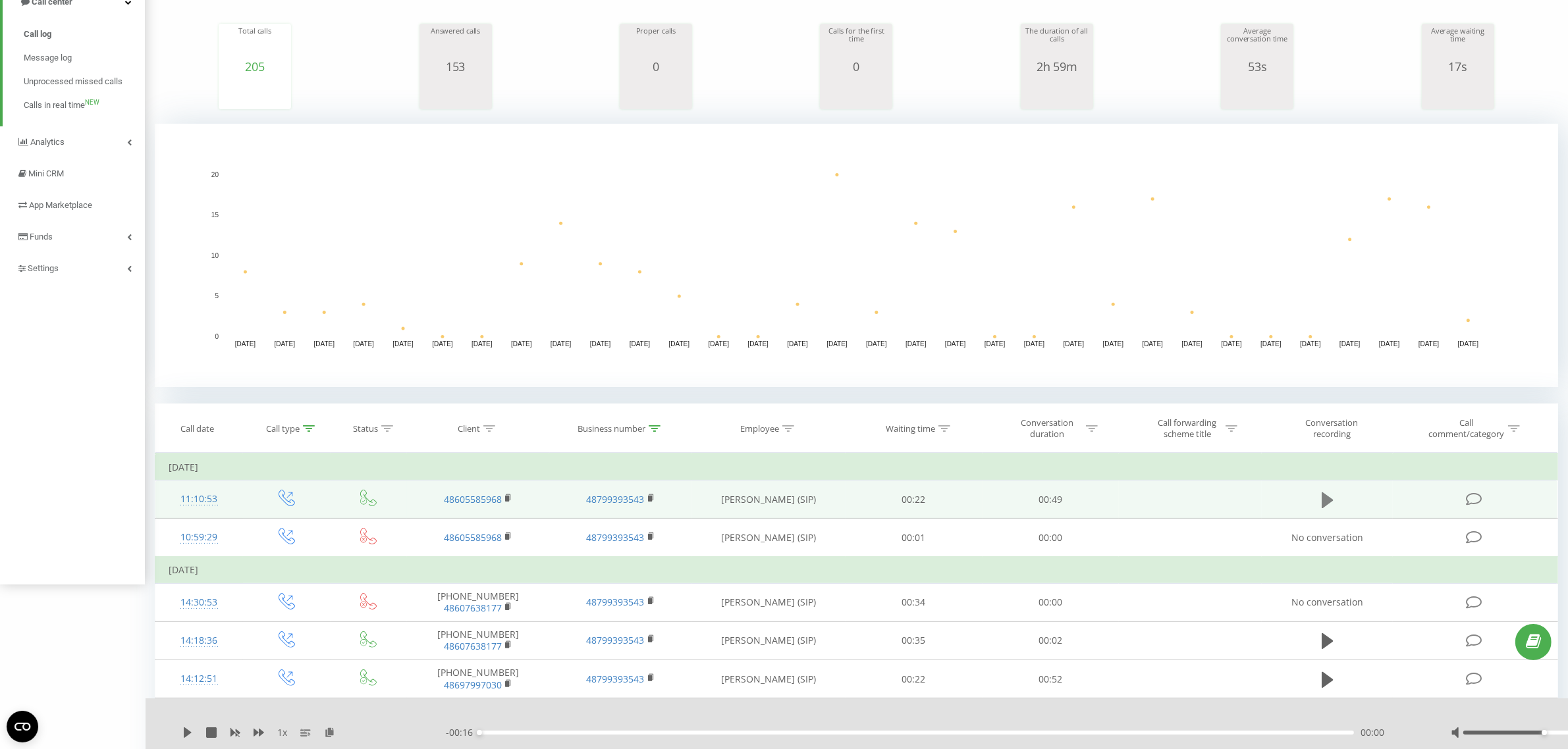
click at [1325, 498] on icon at bounding box center [1327, 500] width 12 height 16
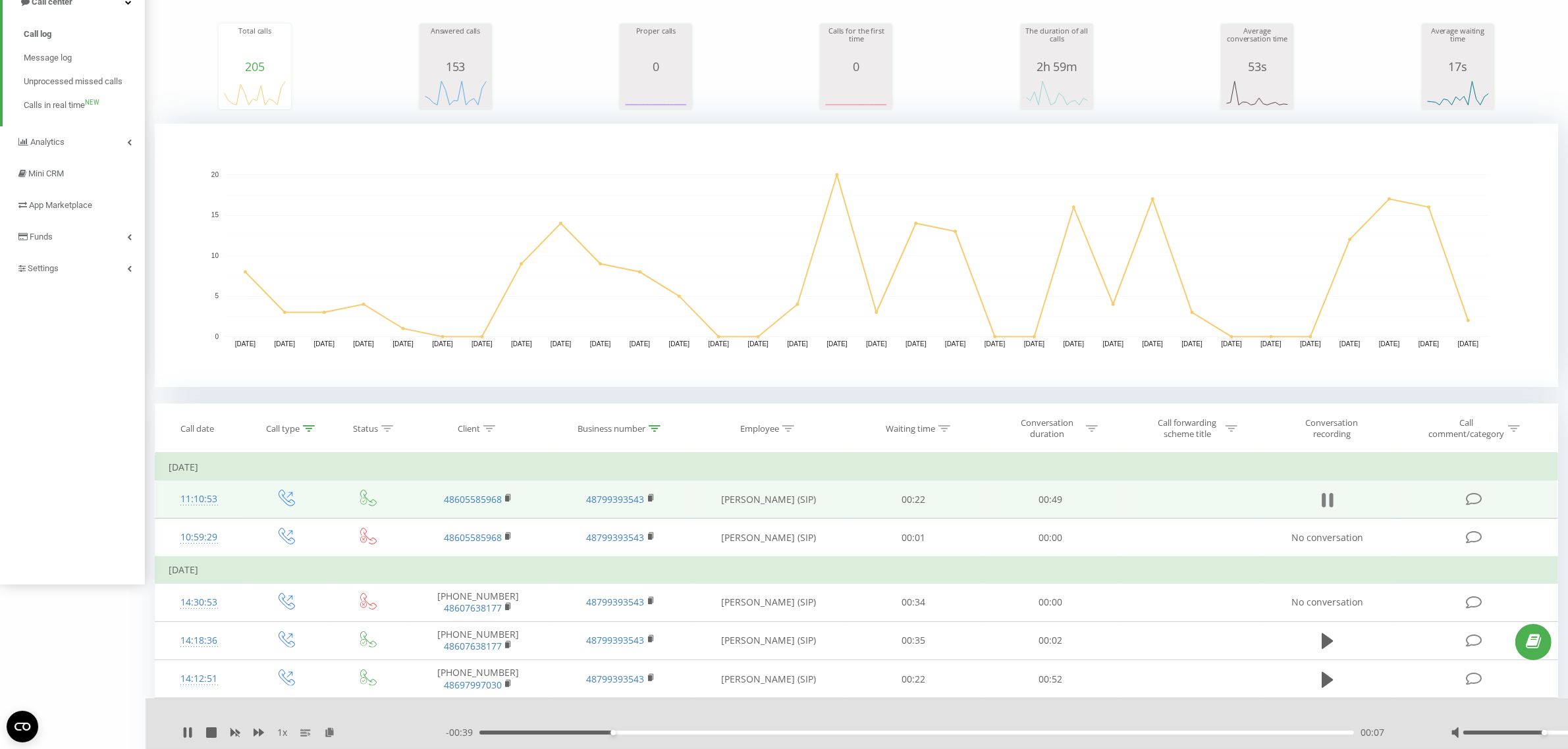
click at [1328, 497] on icon at bounding box center [1327, 500] width 12 height 19
